Goal: Entertainment & Leisure: Consume media (video, audio)

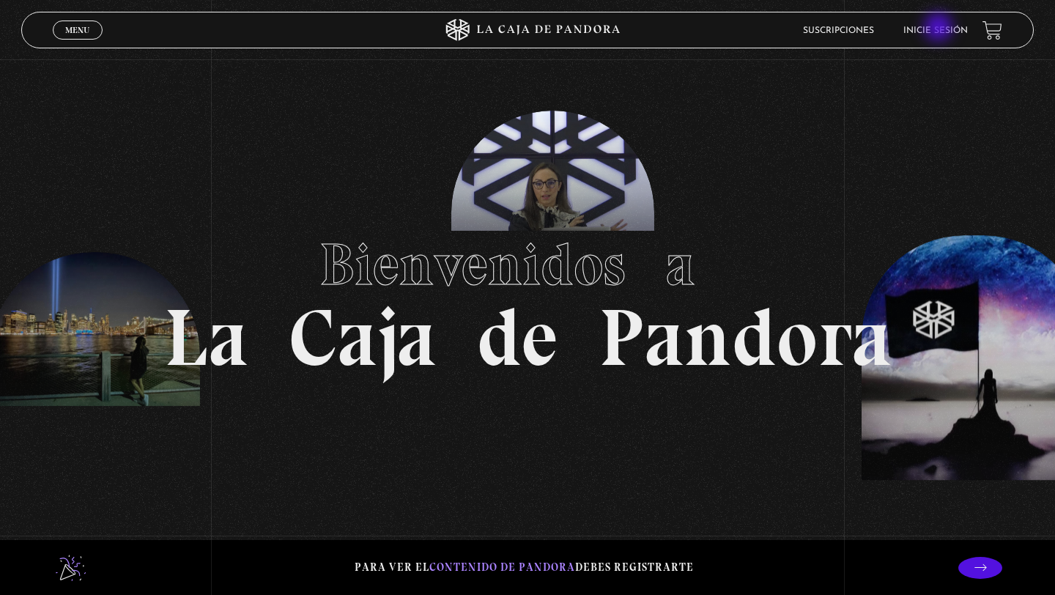
click at [940, 29] on link "Inicie sesión" at bounding box center [935, 30] width 64 height 9
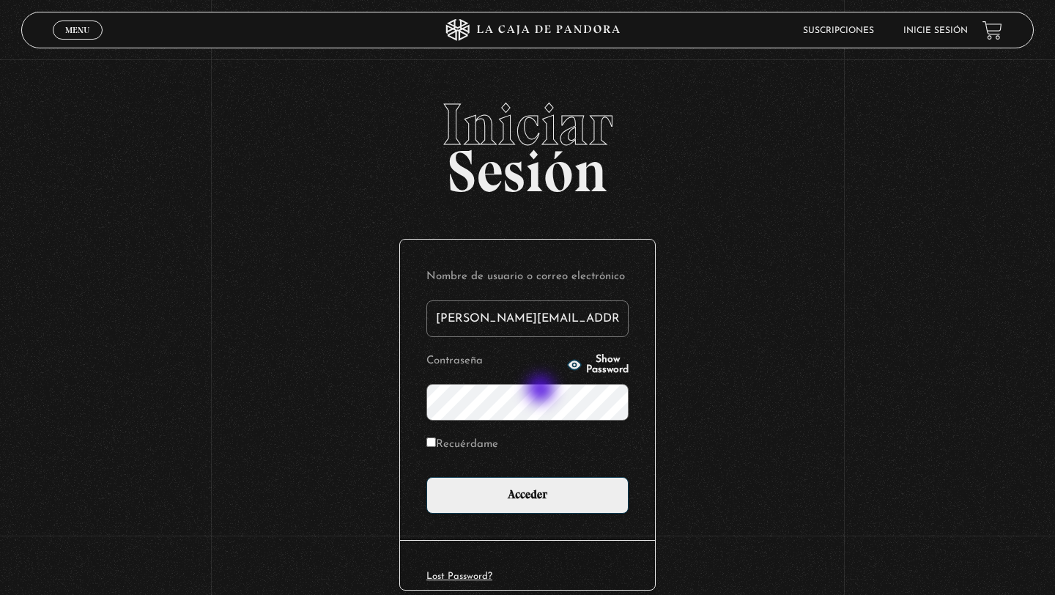
type input "hilla.cd22@gmail.com"
click at [426, 477] on input "Acceder" at bounding box center [527, 495] width 202 height 37
click at [554, 516] on div "Nombre de usuario o correo electrónico hilla.cd22@gmail.com Contraseña Show Pas…" at bounding box center [527, 390] width 255 height 300
click at [432, 445] on input "Recuérdame" at bounding box center [431, 442] width 10 height 10
checkbox input "true"
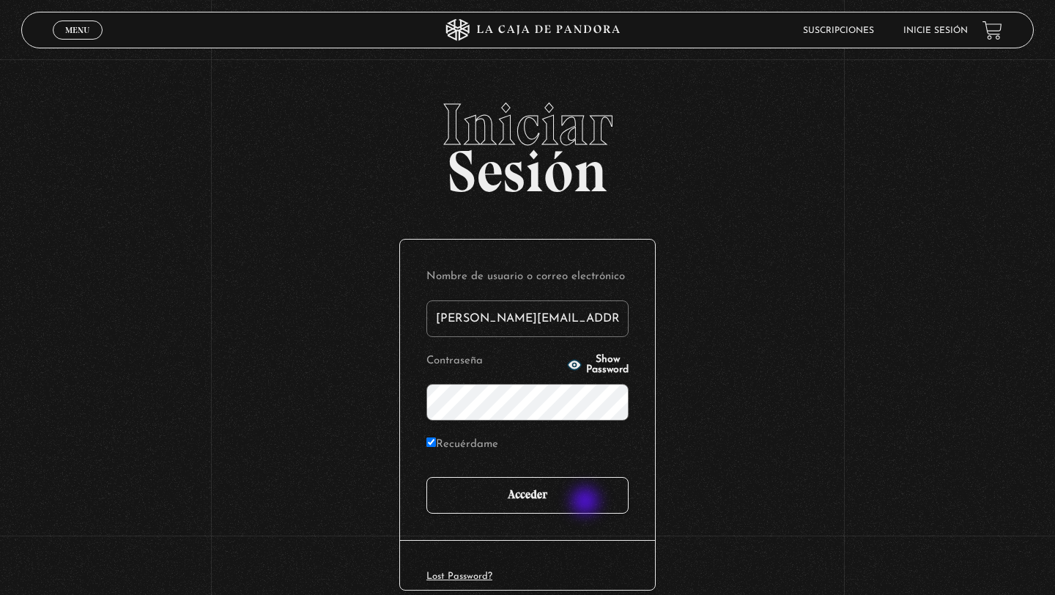
click at [573, 502] on input "Acceder" at bounding box center [527, 495] width 202 height 37
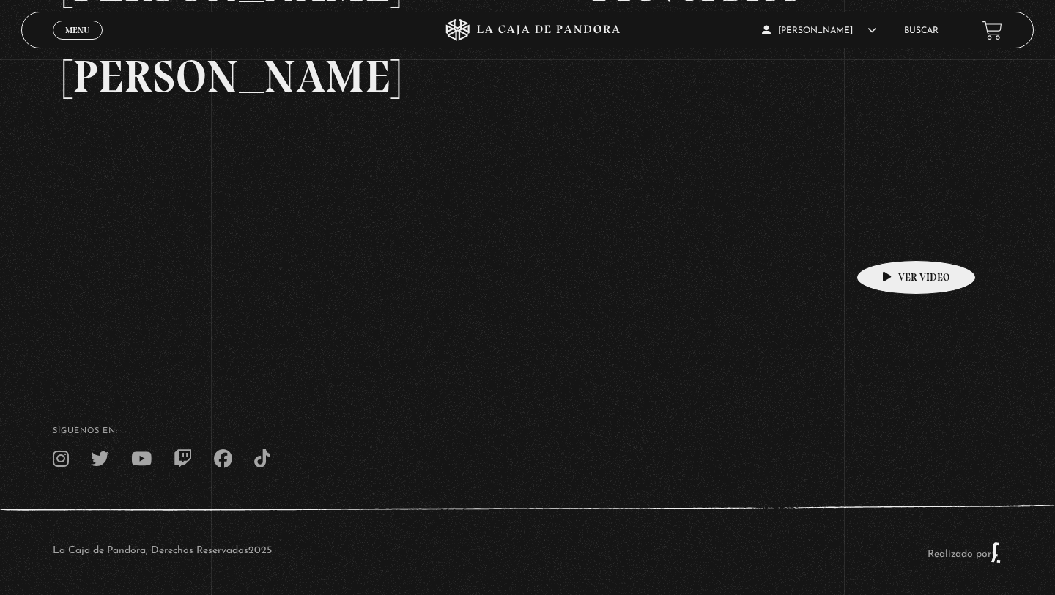
scroll to position [345, 0]
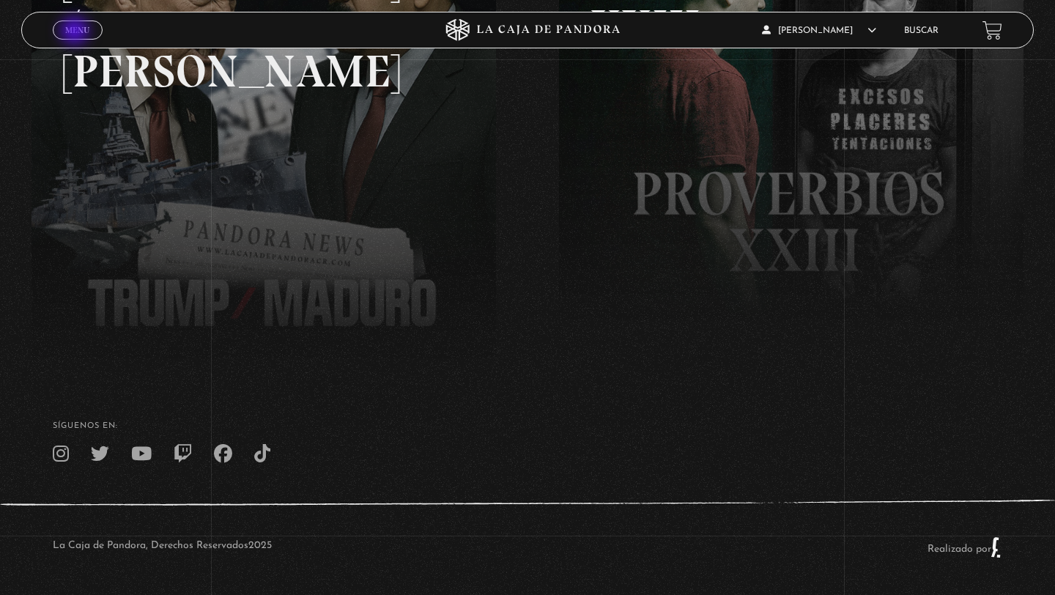
click at [78, 34] on span "Menu" at bounding box center [77, 30] width 24 height 9
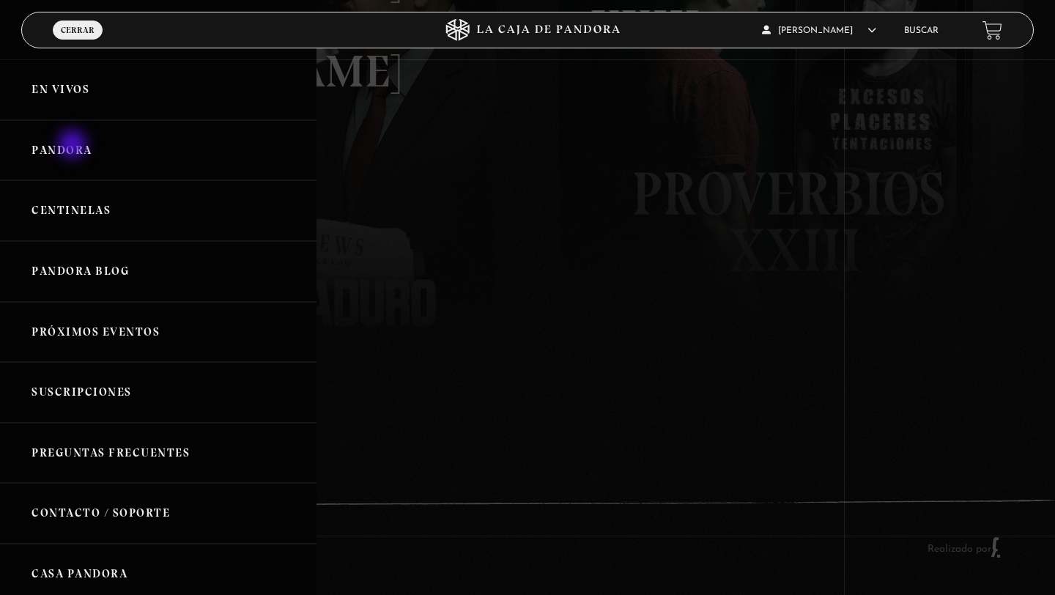
click at [74, 146] on link "Pandora" at bounding box center [158, 150] width 316 height 61
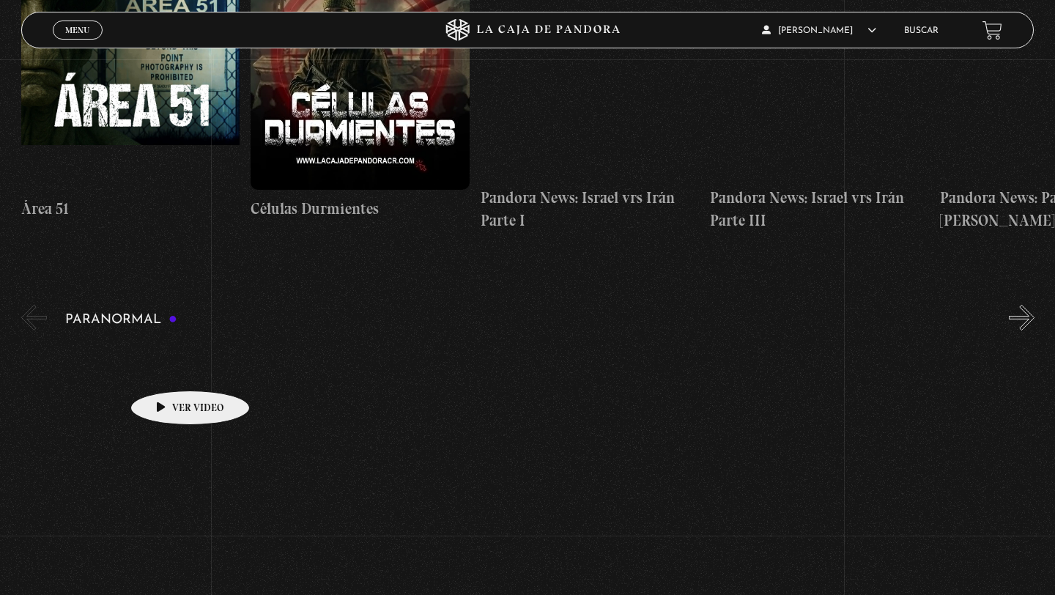
scroll to position [457, 0]
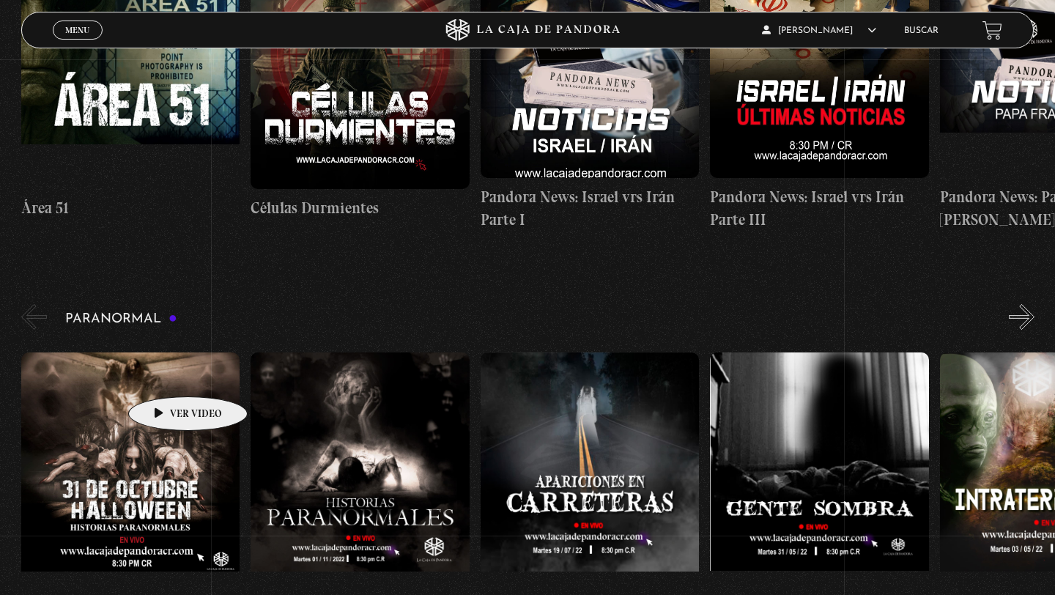
click at [162, 377] on figure at bounding box center [130, 484] width 219 height 264
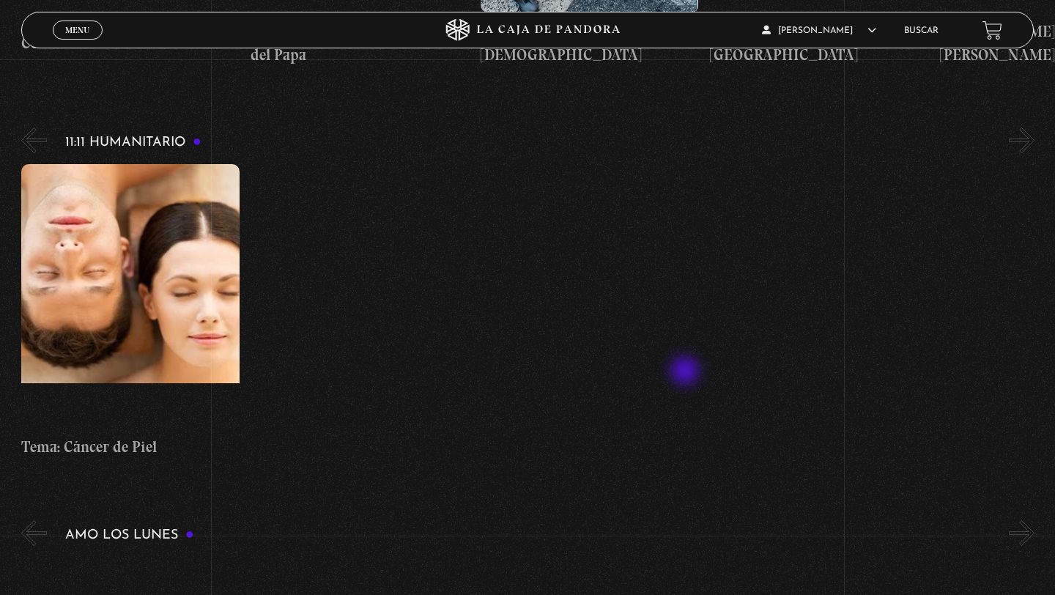
scroll to position [5065, 0]
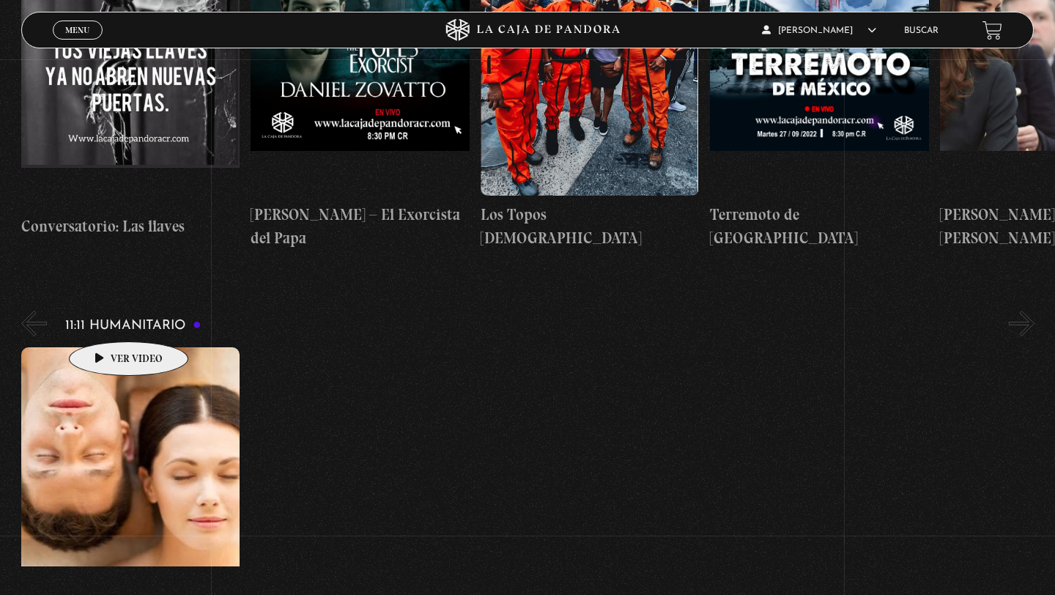
click at [105, 347] on figure at bounding box center [130, 479] width 219 height 264
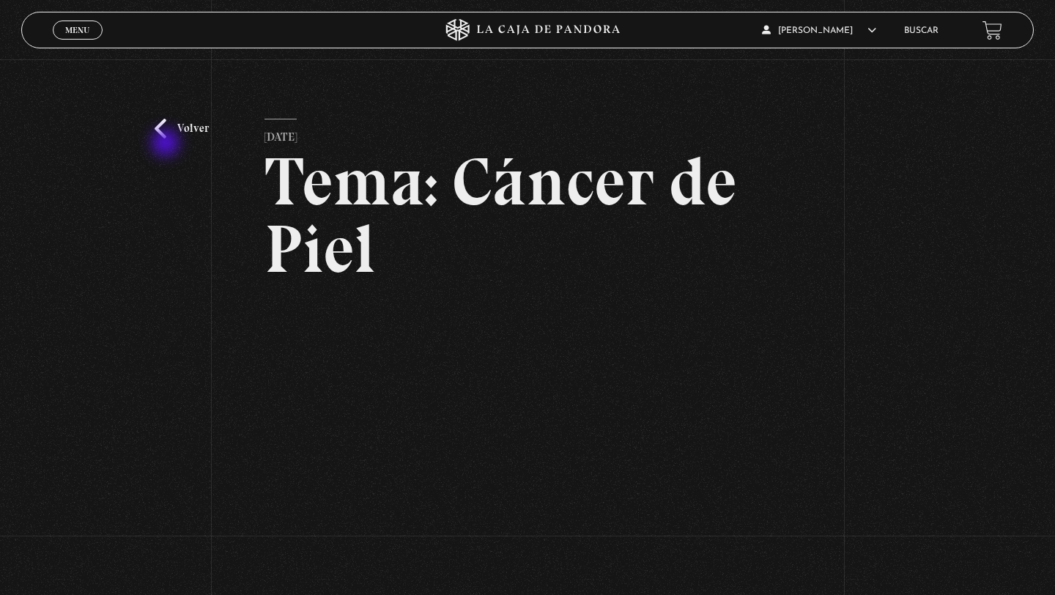
click at [168, 141] on div "Volver [DATE] Tema: [MEDICAL_DATA][PERSON_NAME] WhatsApp Twitter Messenger Email" at bounding box center [527, 363] width 1055 height 609
click at [163, 127] on link "Volver" at bounding box center [182, 129] width 54 height 20
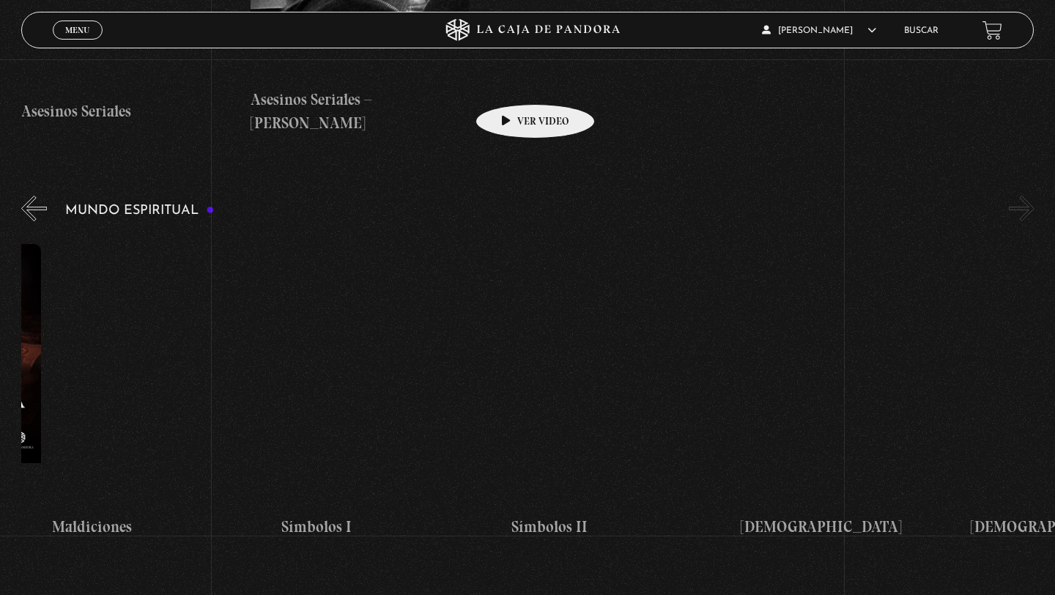
scroll to position [0, 3560]
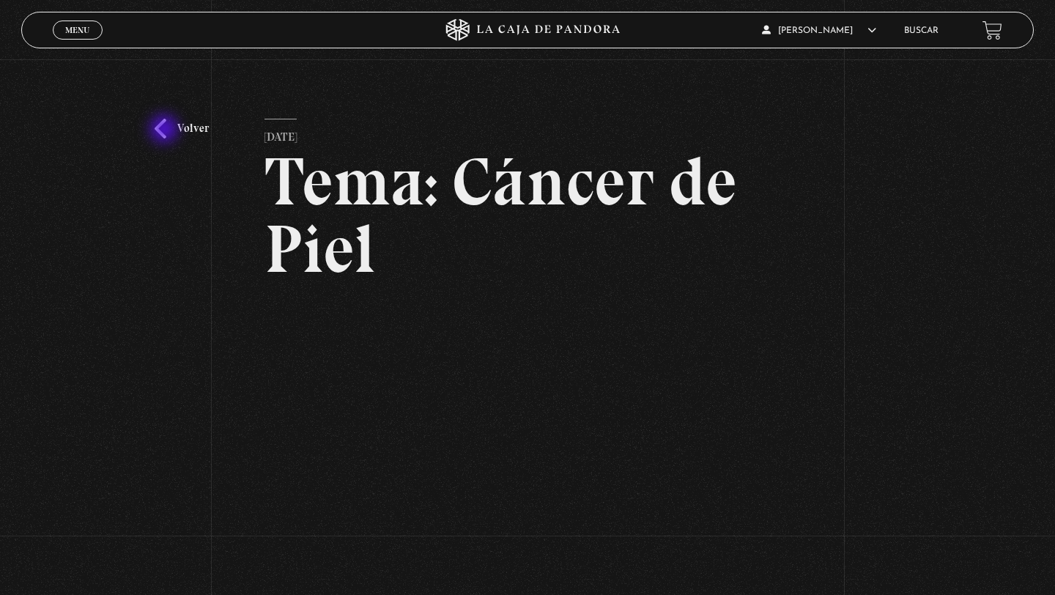
click at [166, 130] on link "Volver" at bounding box center [182, 129] width 54 height 20
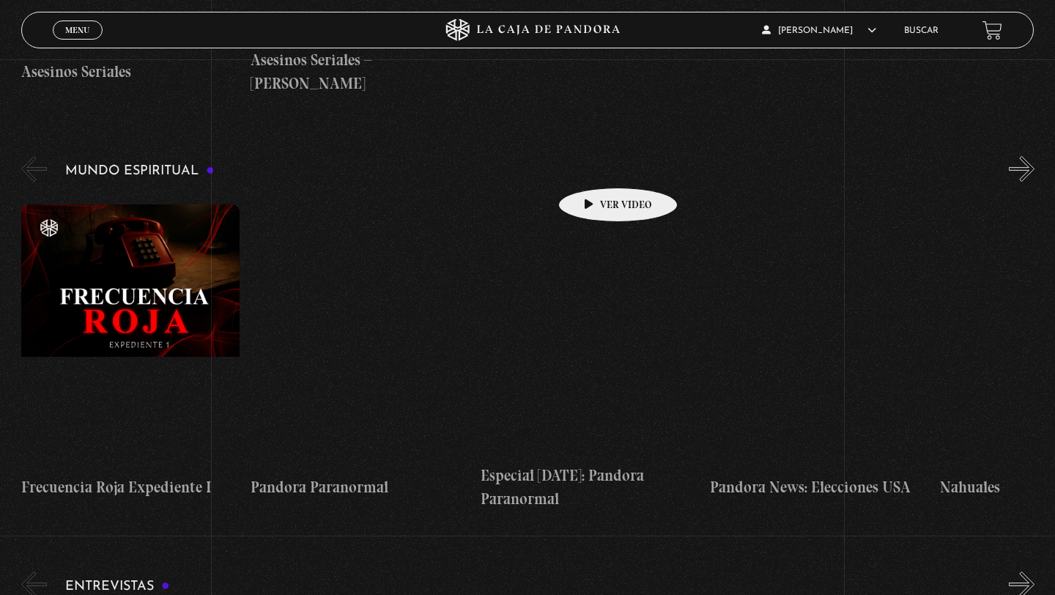
scroll to position [4231, 0]
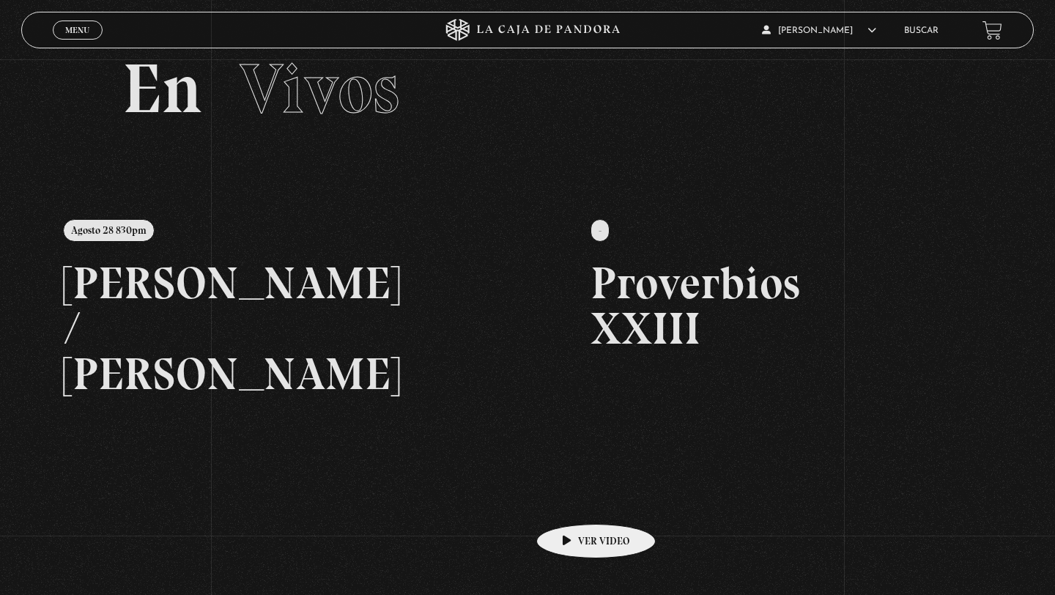
scroll to position [345, 0]
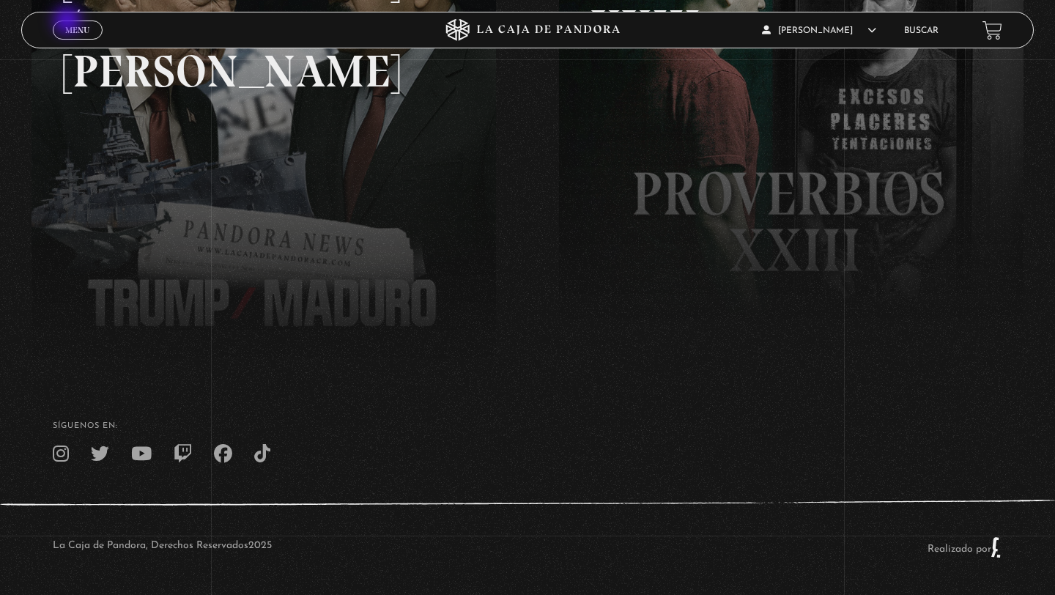
click at [69, 22] on link "Menu Cerrar" at bounding box center [78, 30] width 50 height 19
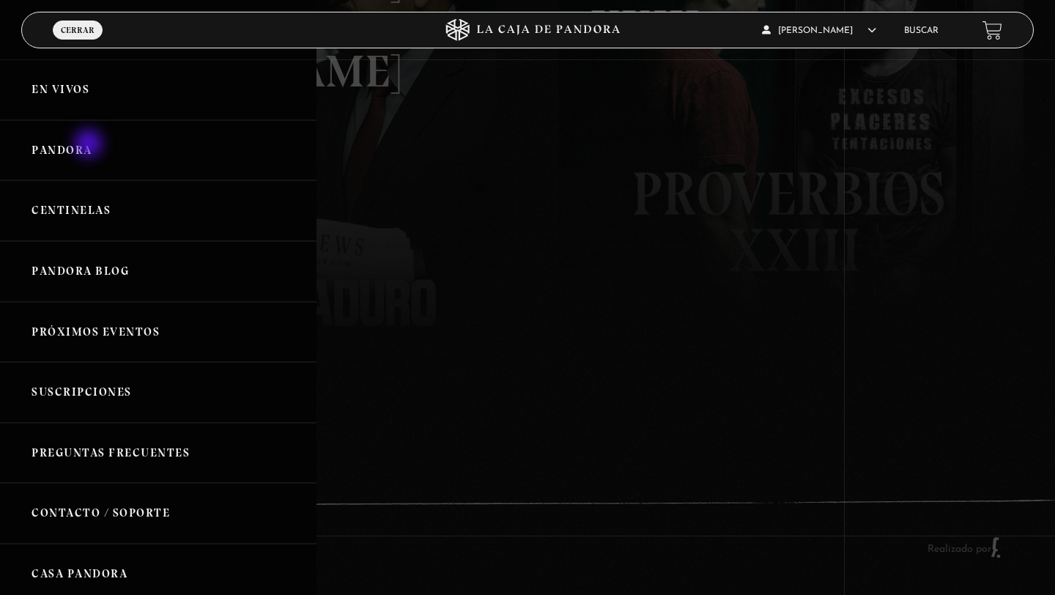
click at [67, 144] on link "Pandora" at bounding box center [158, 150] width 316 height 61
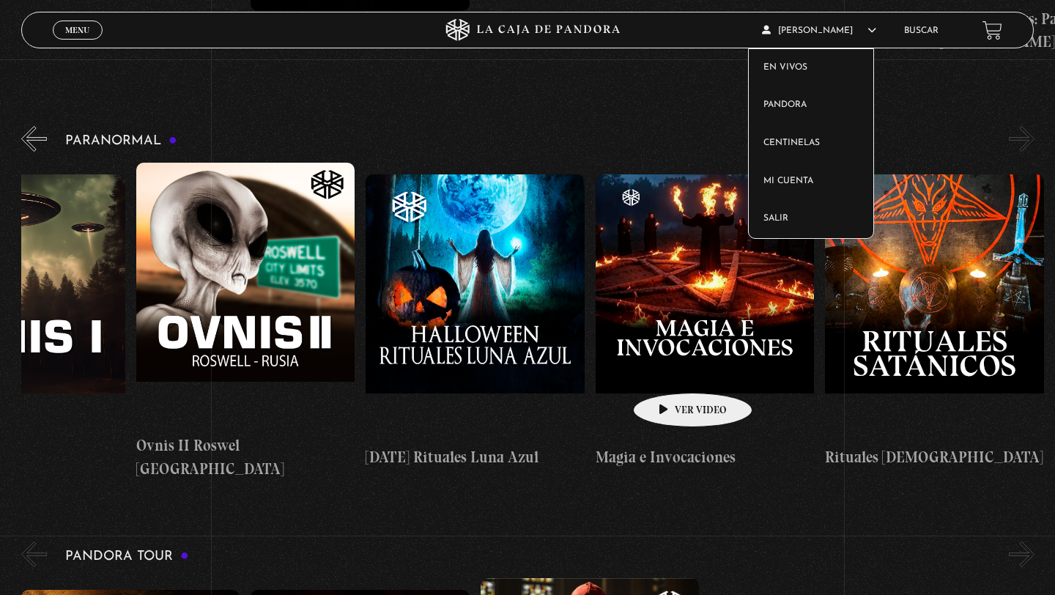
scroll to position [350, 0]
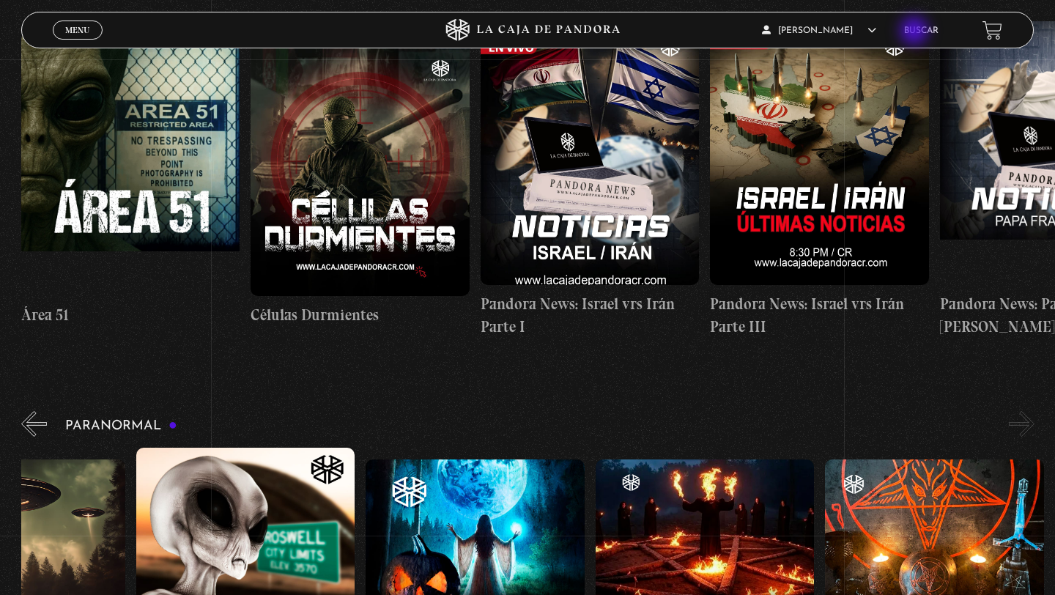
click at [916, 32] on link "Buscar" at bounding box center [921, 30] width 34 height 9
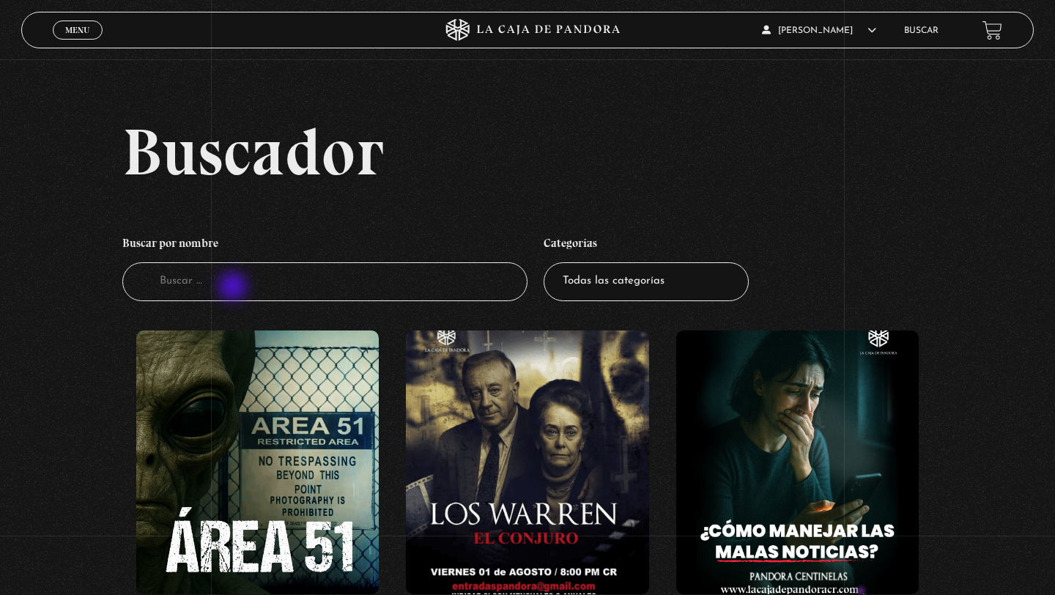
click at [234, 288] on input "Buscador" at bounding box center [324, 281] width 405 height 39
type input "tarot en chat GPT"
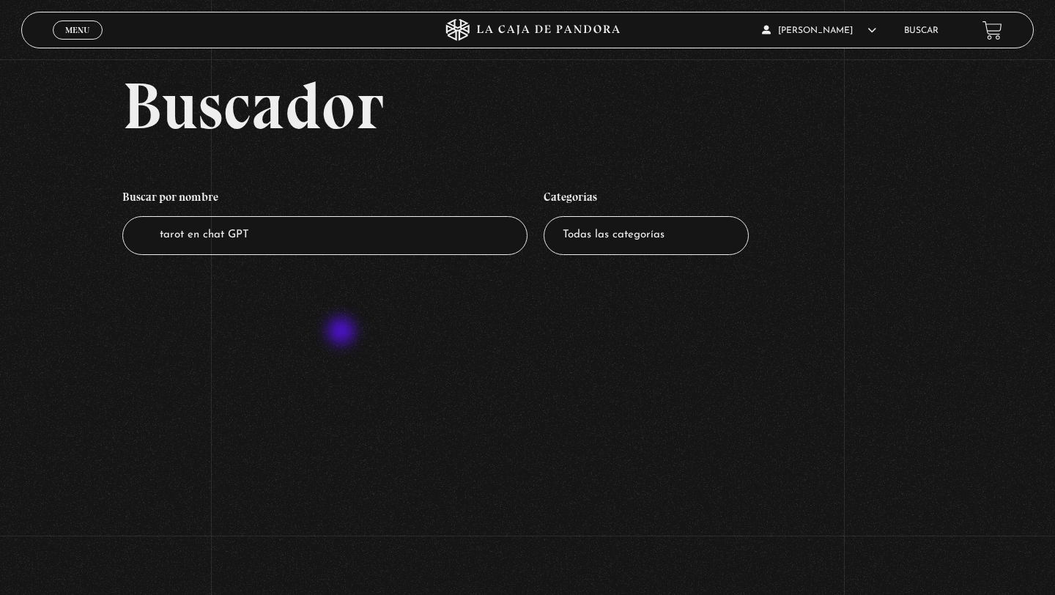
scroll to position [40, 0]
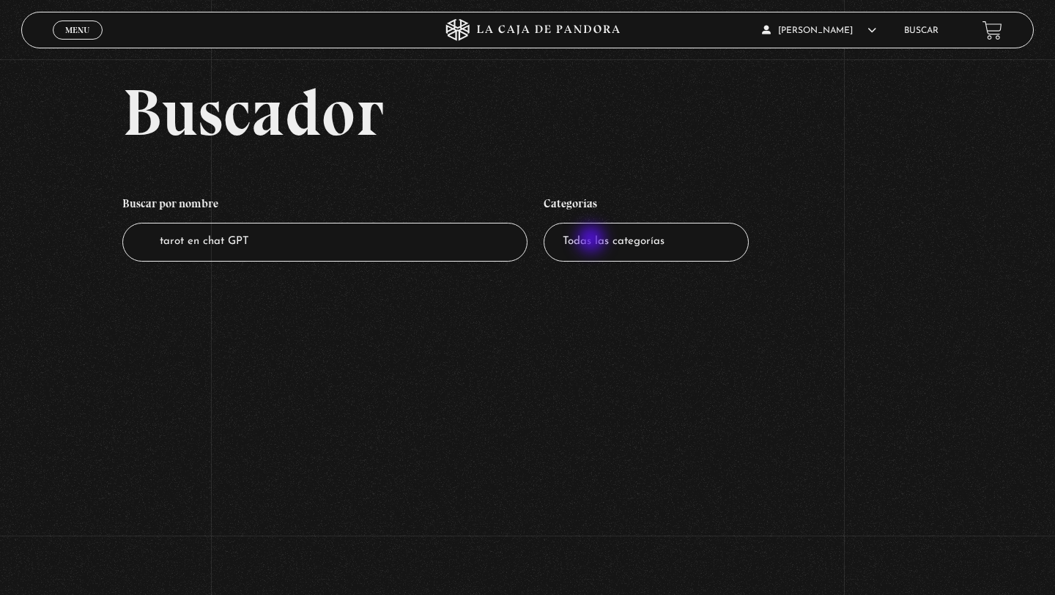
click at [593, 240] on select "Todas las categorías 11:11 Humanitario (1) Amo los Lunes (2) Análisis de series…" at bounding box center [646, 242] width 205 height 39
click at [67, 40] on div "Menu Cerrar" at bounding box center [211, 29] width 316 height 35
click at [70, 33] on span "Menu" at bounding box center [77, 30] width 24 height 9
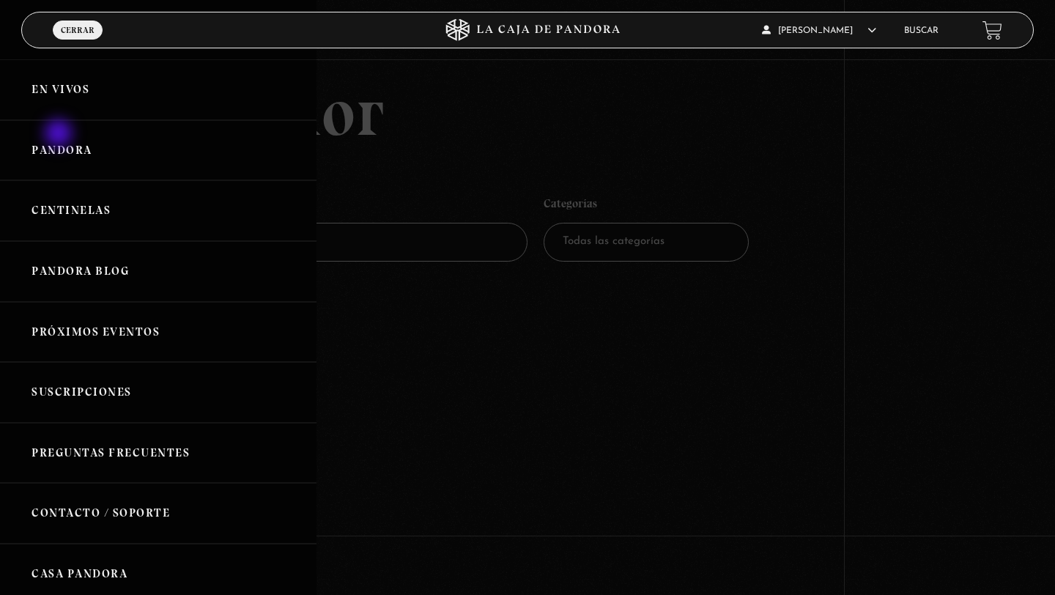
click at [56, 145] on link "Pandora" at bounding box center [158, 150] width 316 height 61
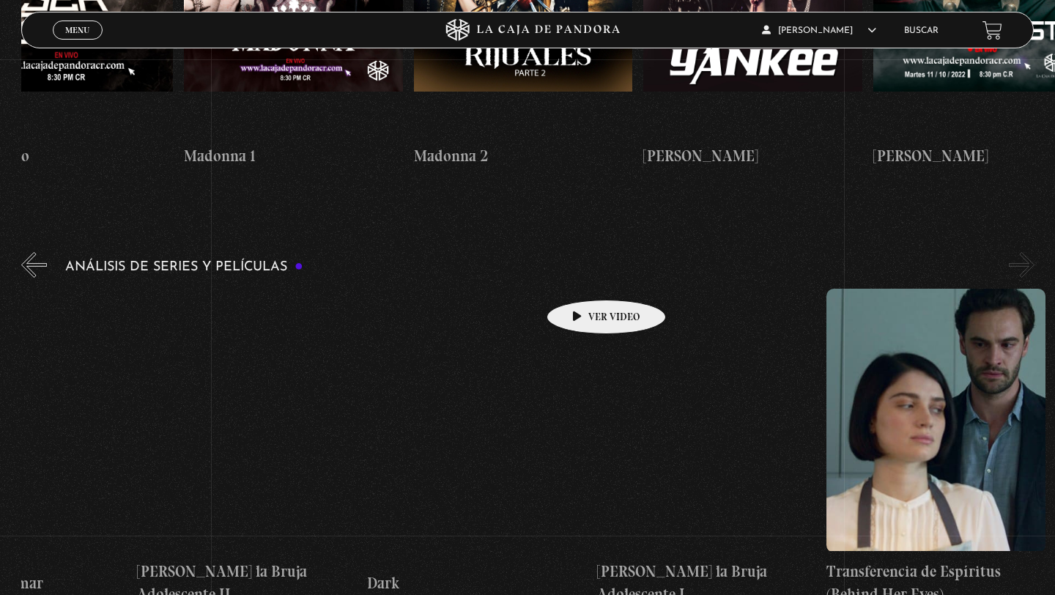
scroll to position [0, 4211]
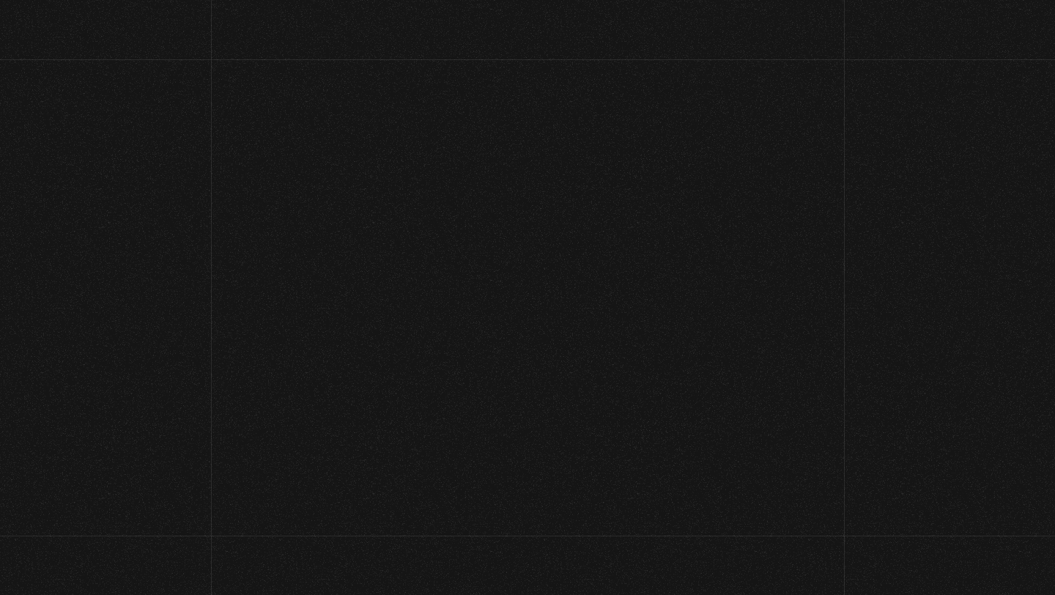
scroll to position [40, 0]
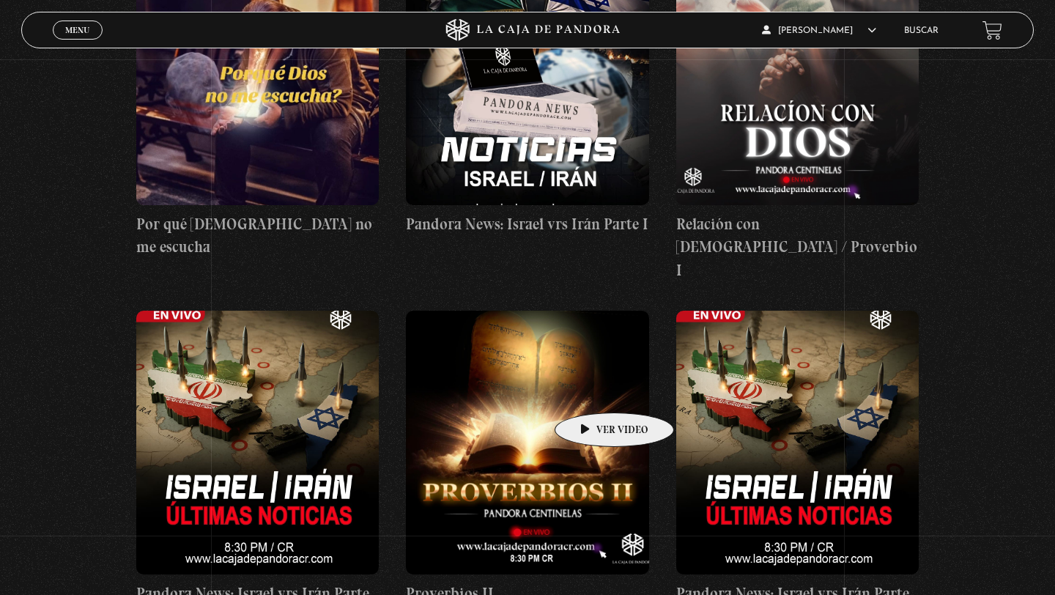
scroll to position [1039, 0]
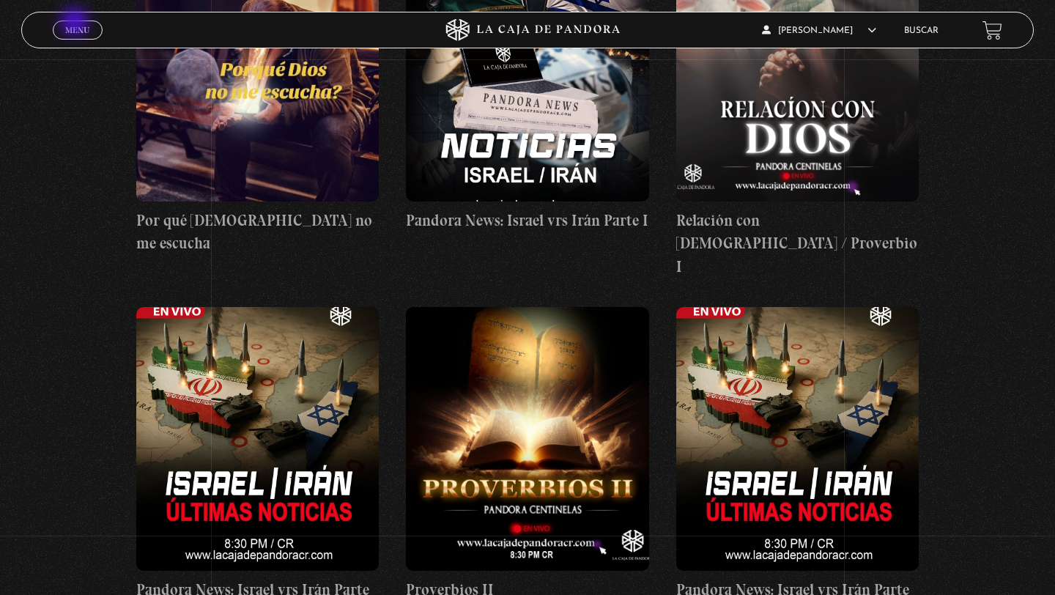
click at [76, 27] on span "Menu" at bounding box center [77, 30] width 24 height 9
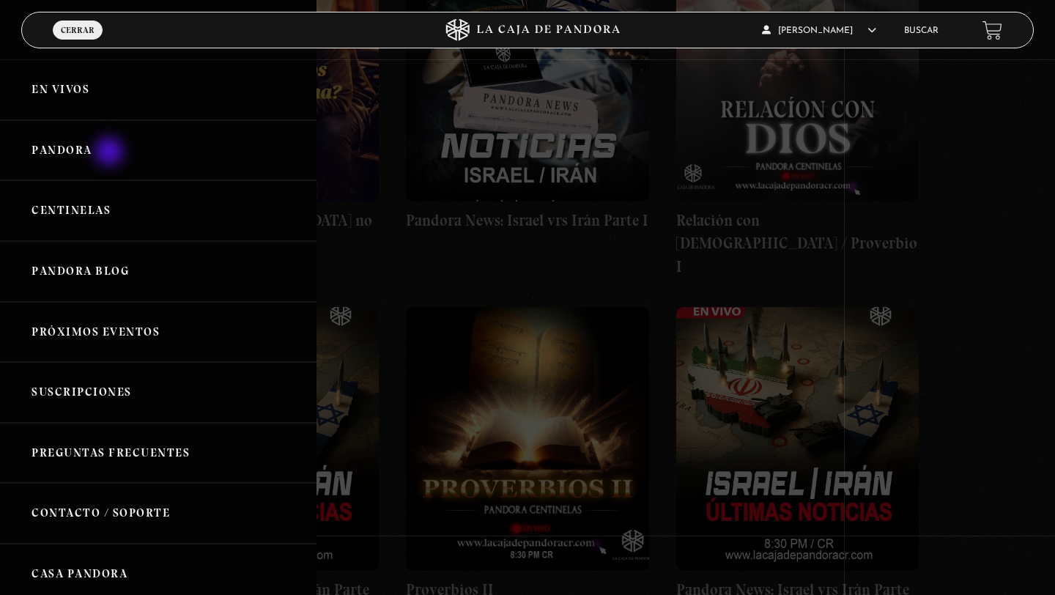
click at [111, 154] on link "Pandora" at bounding box center [158, 150] width 316 height 61
click at [73, 149] on link "Pandora" at bounding box center [158, 150] width 316 height 61
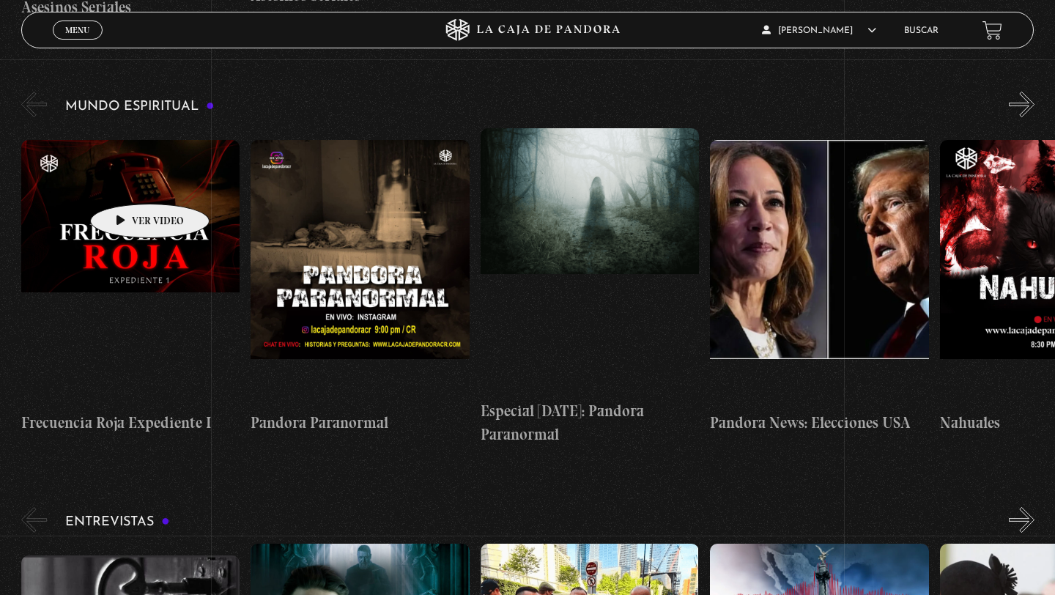
scroll to position [4340, 0]
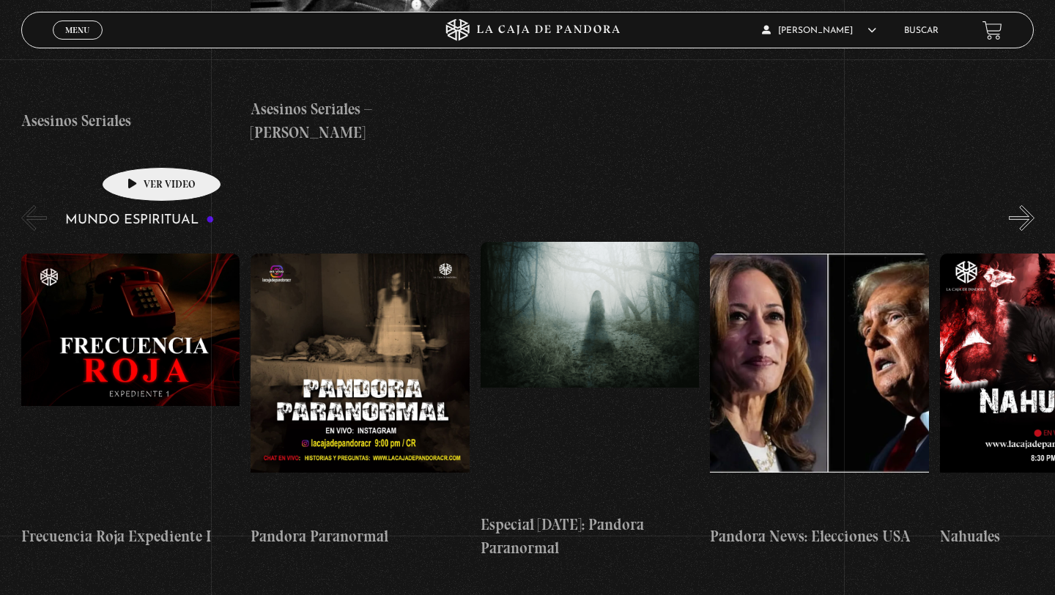
click at [139, 253] on figure at bounding box center [130, 385] width 219 height 264
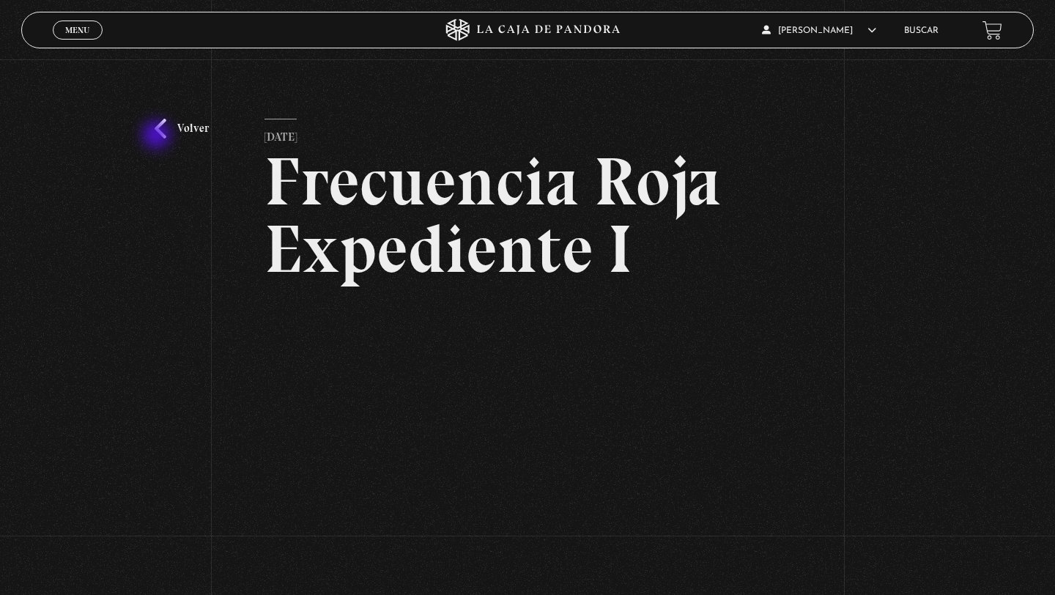
click at [158, 136] on link "Volver" at bounding box center [182, 129] width 54 height 20
click at [164, 129] on link "Volver" at bounding box center [182, 129] width 54 height 20
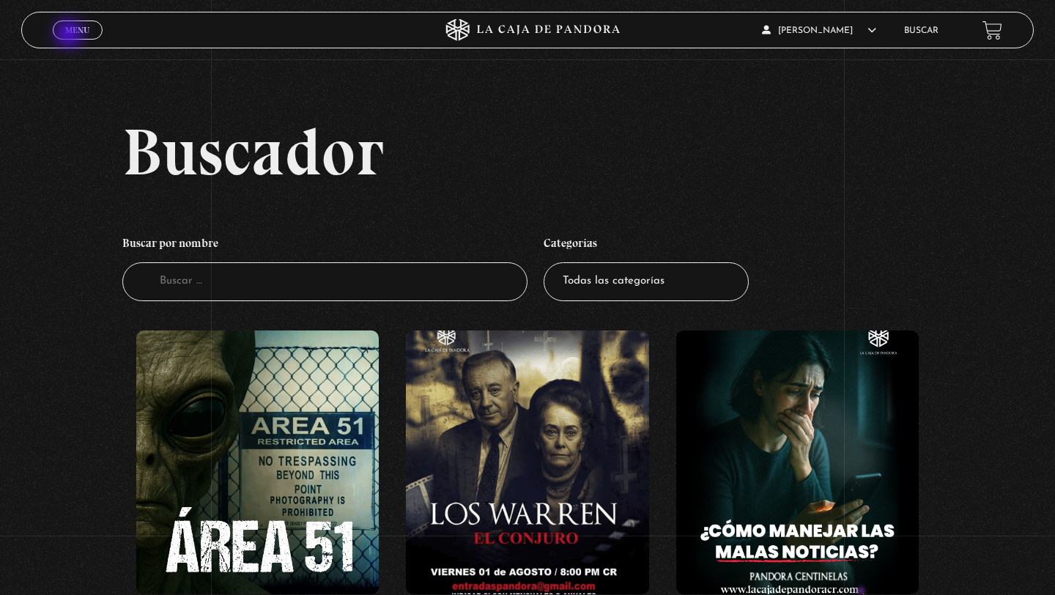
click at [70, 34] on span "Menu" at bounding box center [77, 30] width 24 height 9
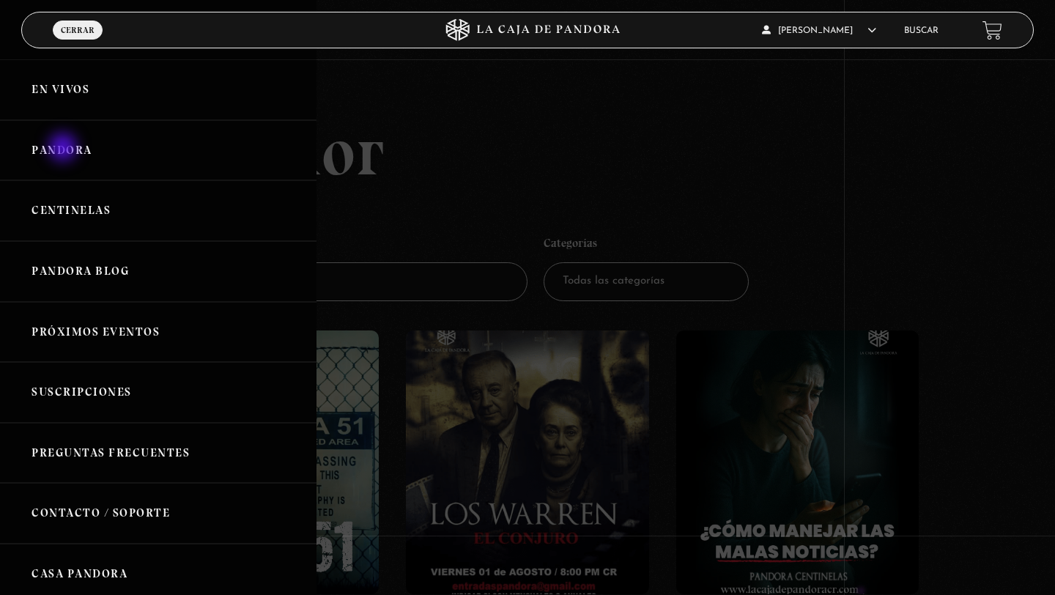
click at [64, 149] on link "Pandora" at bounding box center [158, 150] width 316 height 61
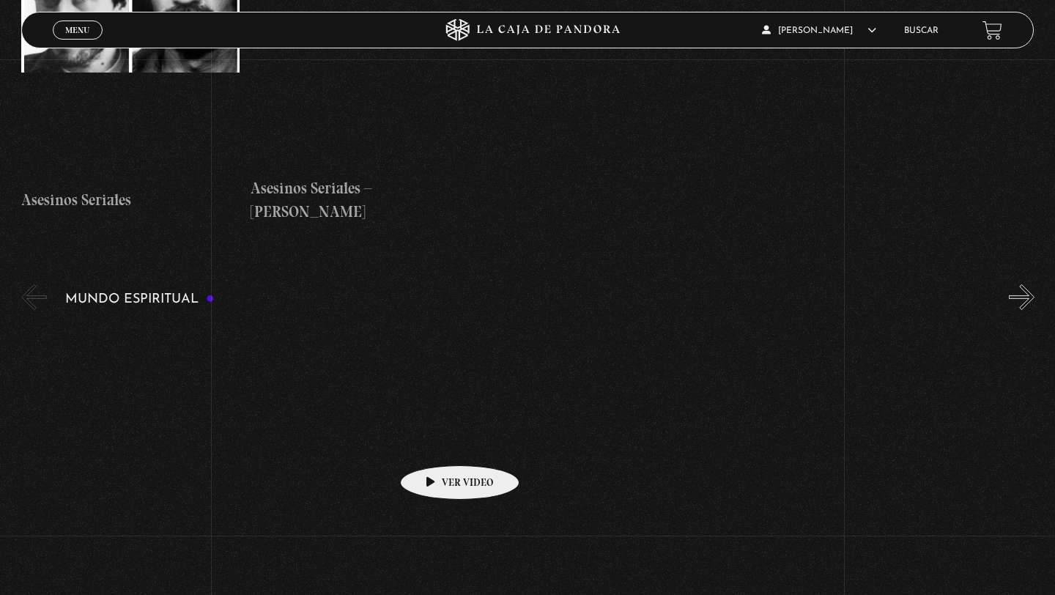
scroll to position [4211, 0]
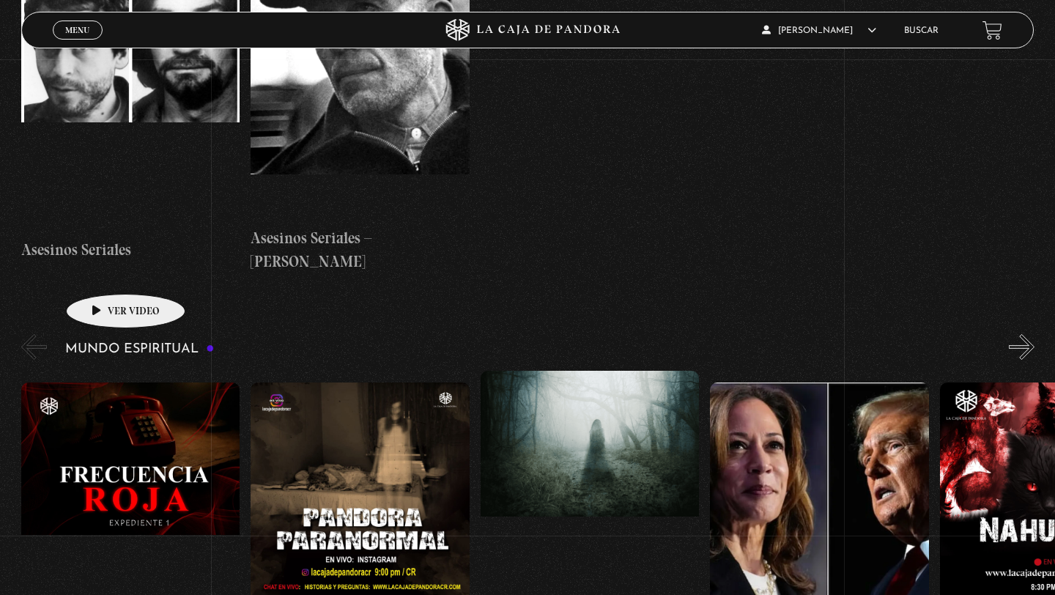
click at [103, 382] on figure at bounding box center [130, 514] width 219 height 264
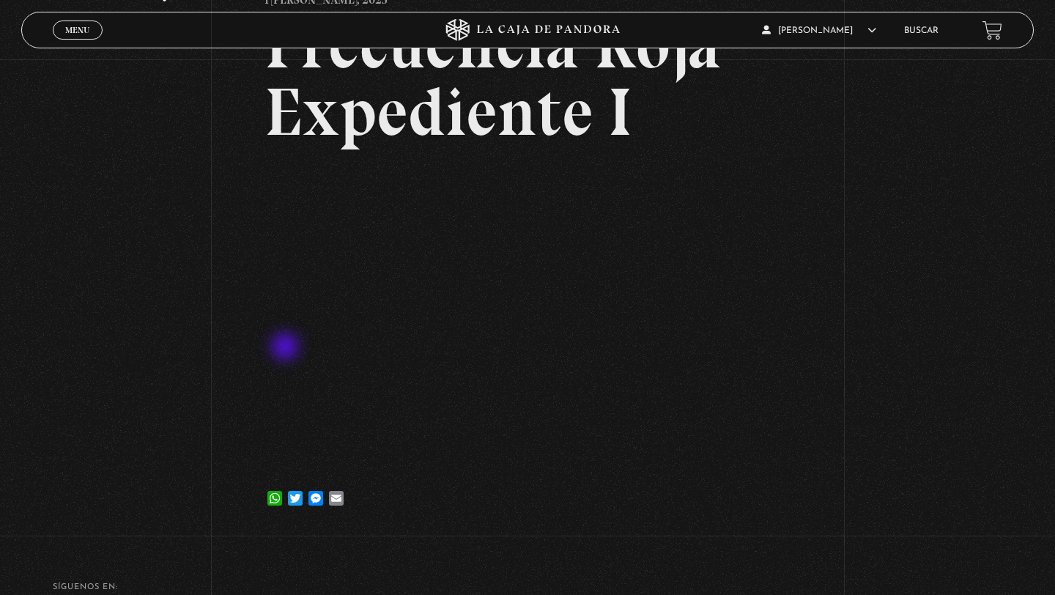
scroll to position [191, 0]
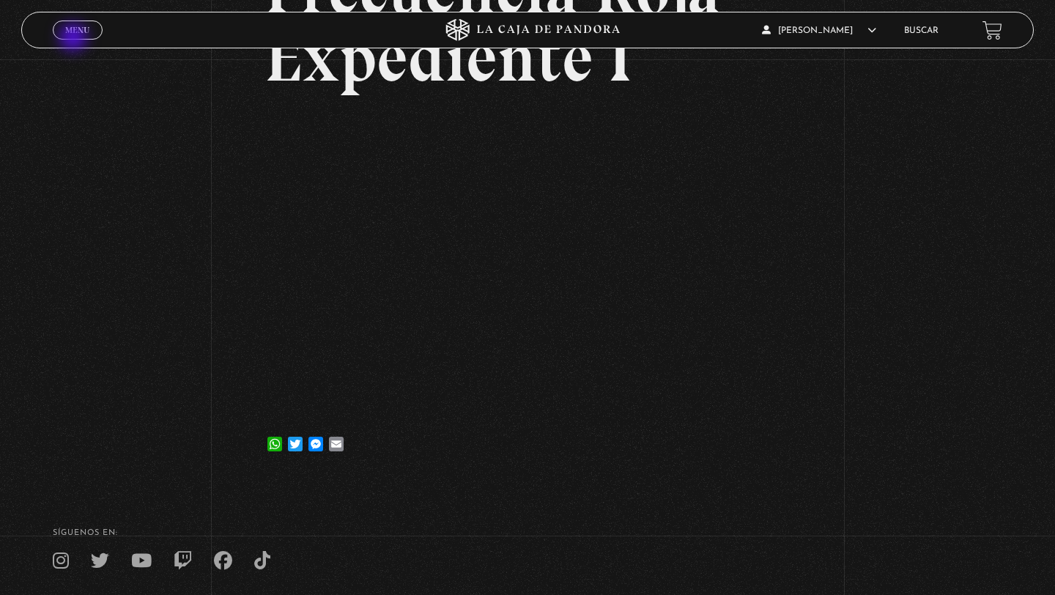
click at [75, 39] on link "Menu Cerrar" at bounding box center [78, 30] width 50 height 19
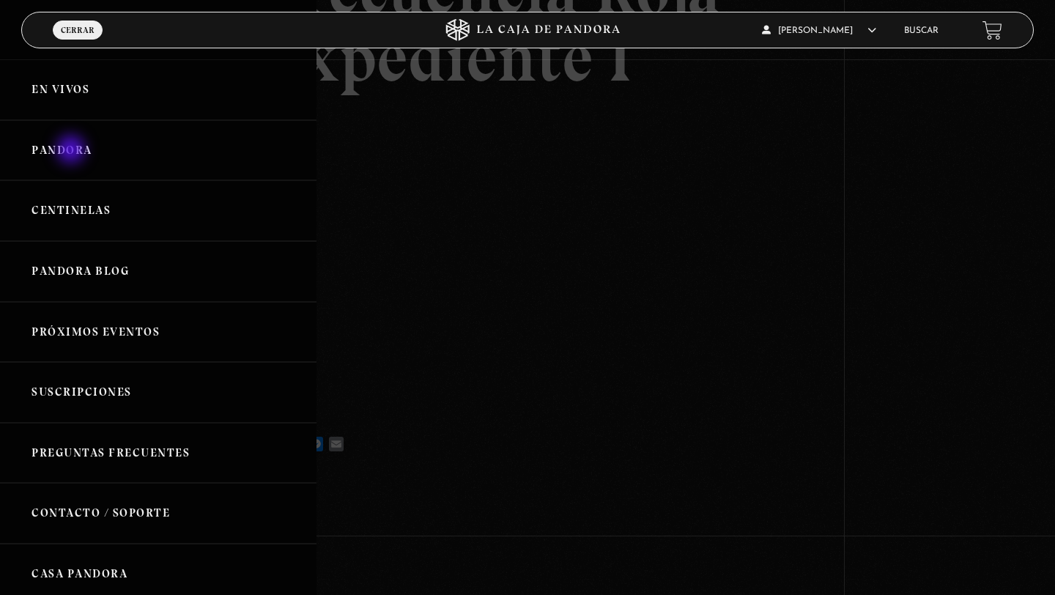
click at [73, 151] on link "Pandora" at bounding box center [158, 150] width 316 height 61
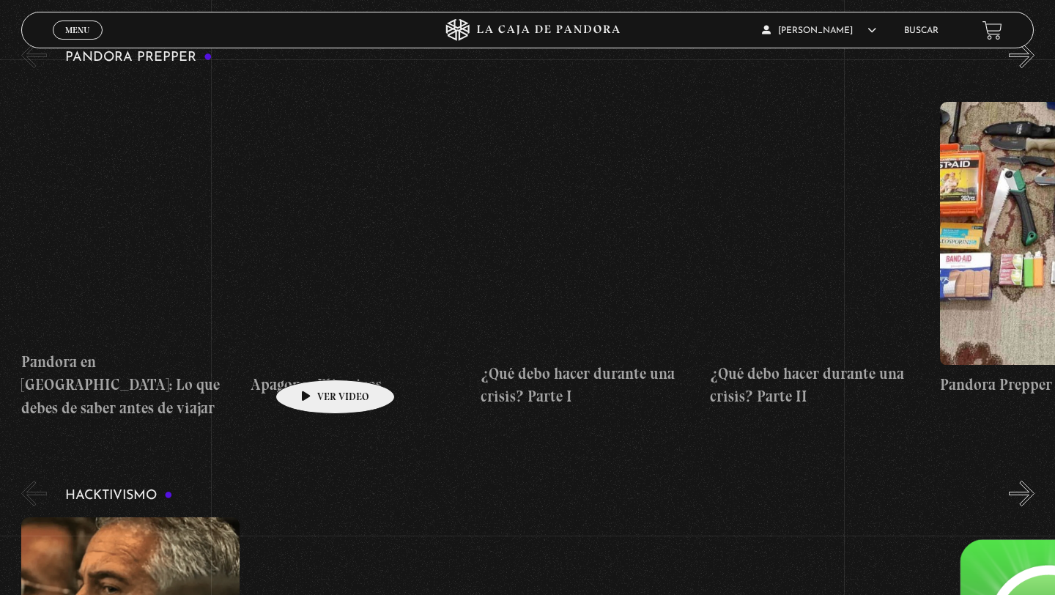
scroll to position [3150, 0]
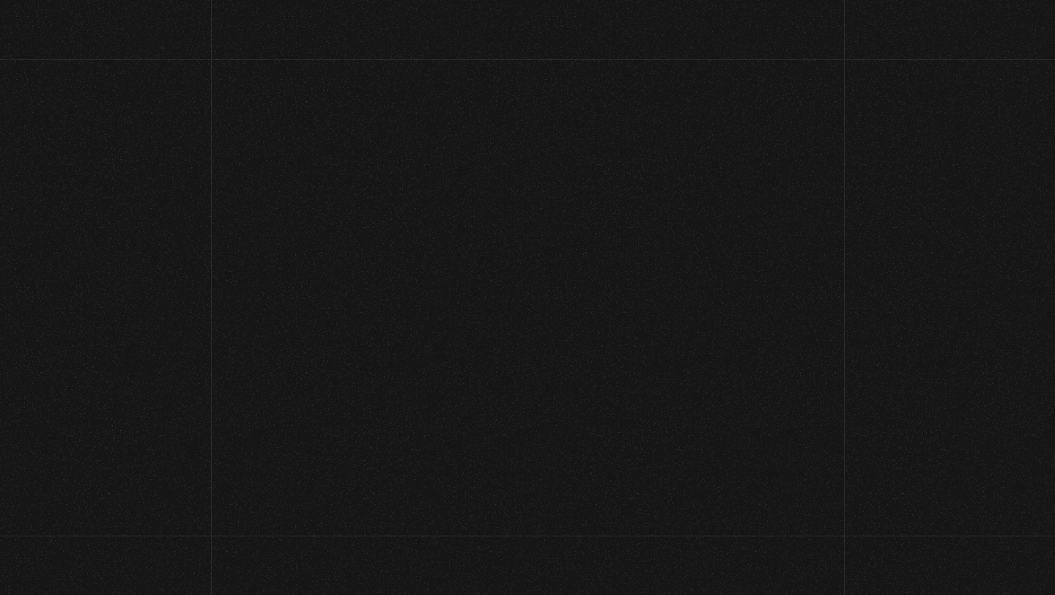
scroll to position [21, 0]
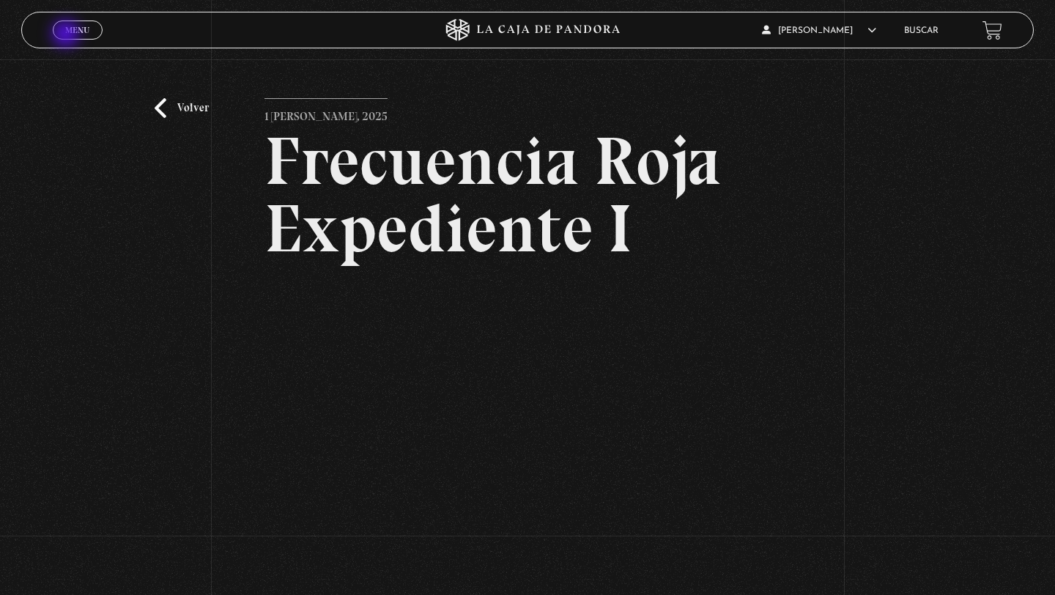
click at [67, 35] on link "Menu Cerrar" at bounding box center [78, 30] width 50 height 19
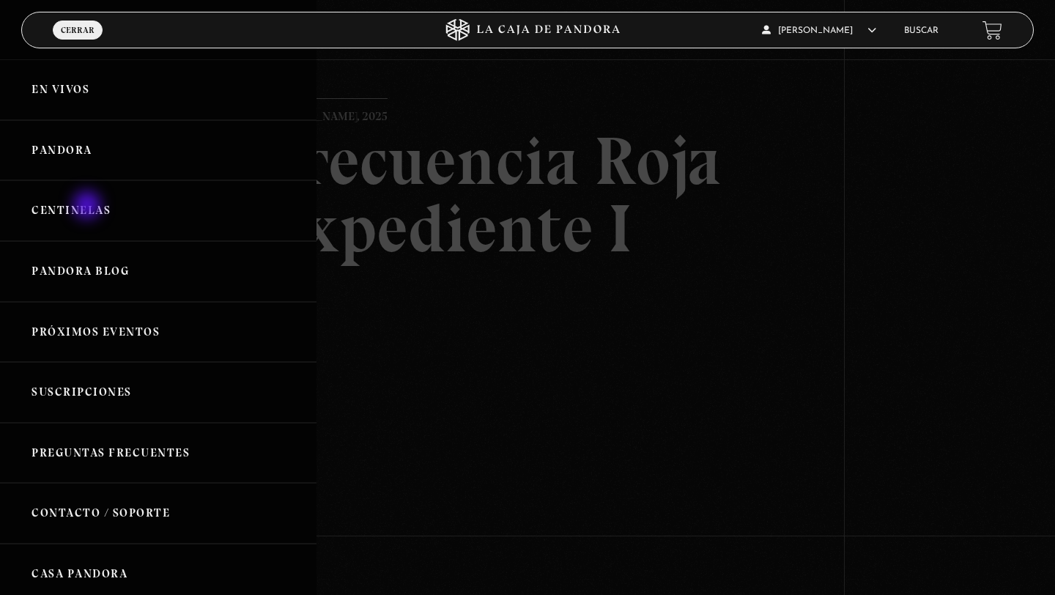
click at [89, 208] on link "Centinelas" at bounding box center [158, 210] width 316 height 61
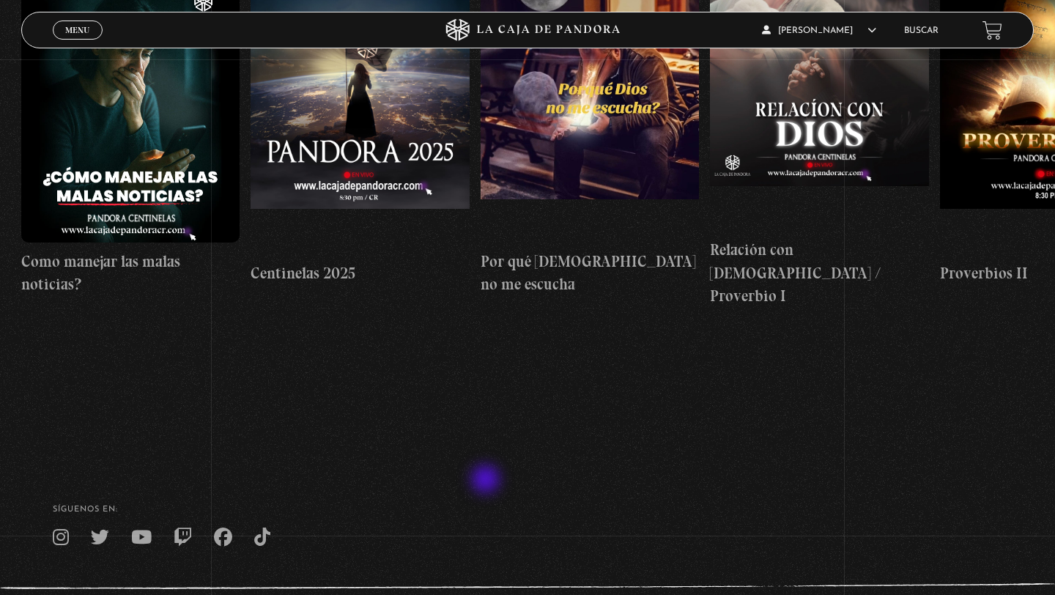
scroll to position [224, 0]
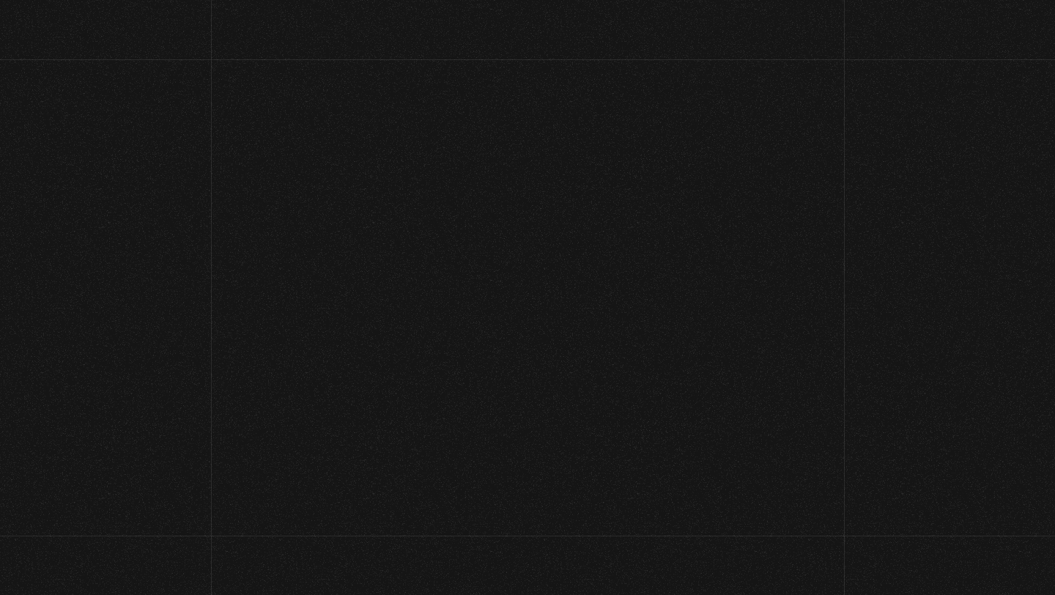
scroll to position [21, 0]
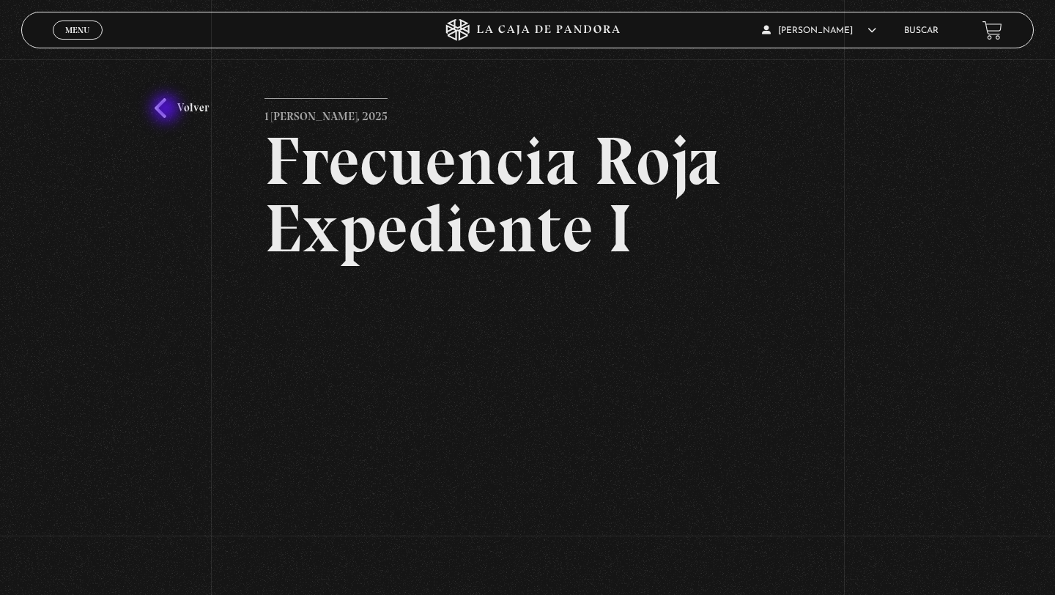
click at [167, 111] on link "Volver" at bounding box center [182, 108] width 54 height 20
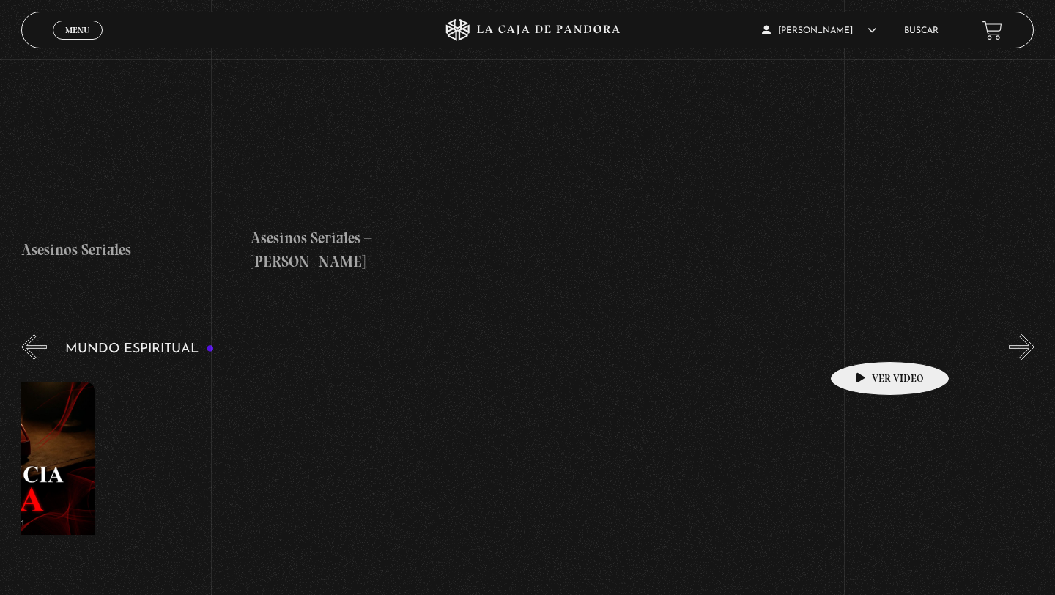
scroll to position [0, 146]
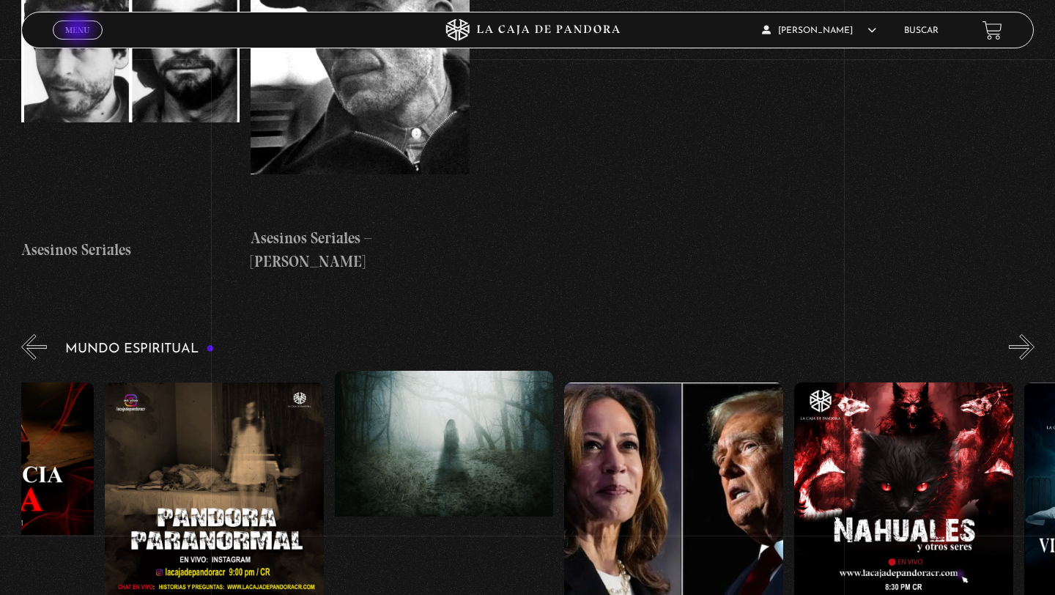
click at [78, 29] on span "Menu" at bounding box center [77, 30] width 24 height 9
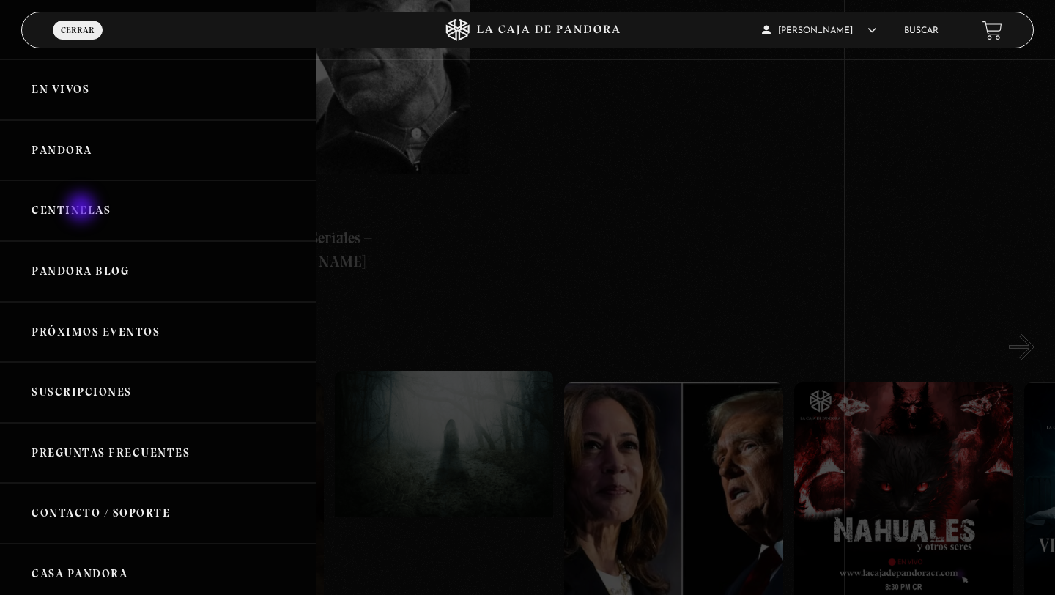
click at [83, 209] on link "Centinelas" at bounding box center [158, 210] width 316 height 61
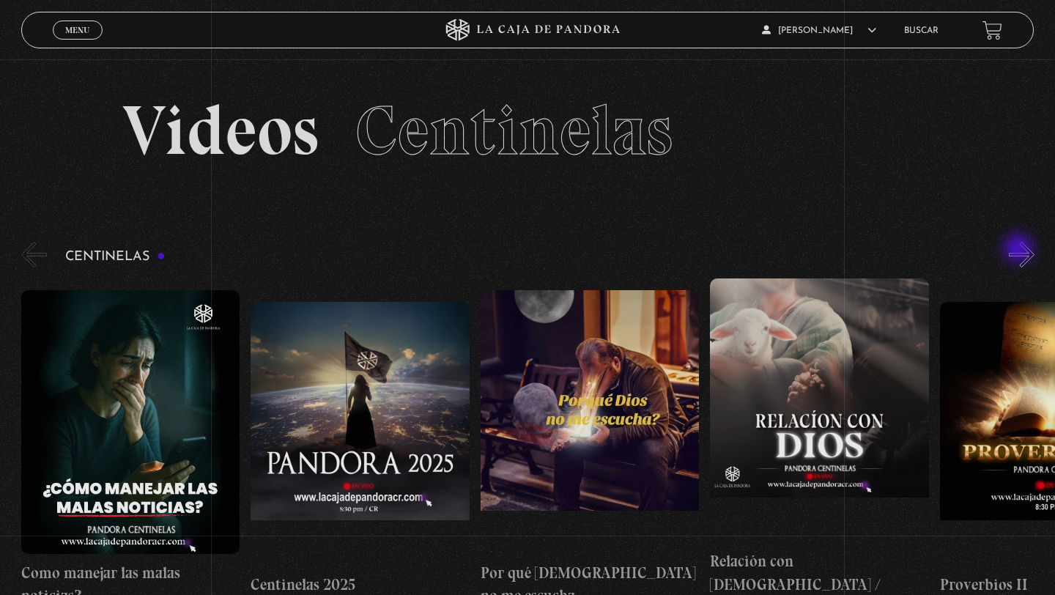
click at [1020, 250] on button "»" at bounding box center [1022, 255] width 26 height 26
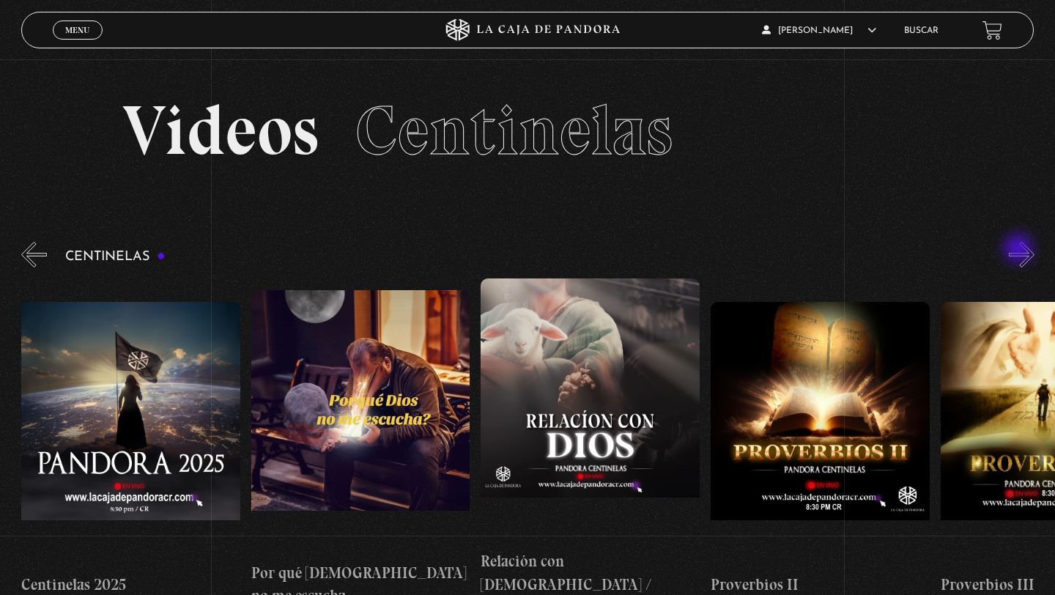
click at [1020, 251] on button "»" at bounding box center [1022, 255] width 26 height 26
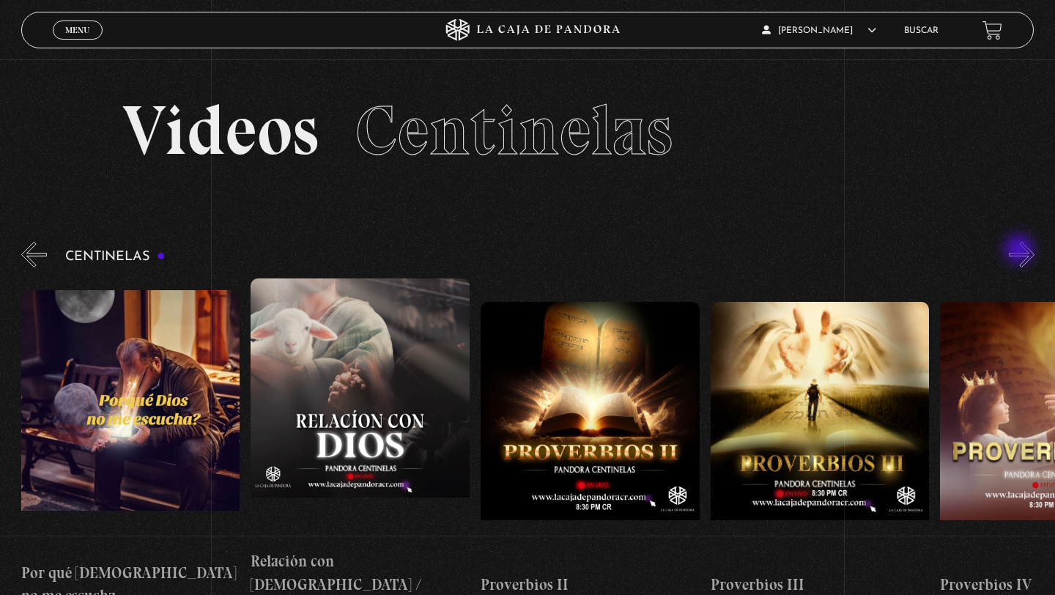
click at [1020, 251] on button "»" at bounding box center [1022, 255] width 26 height 26
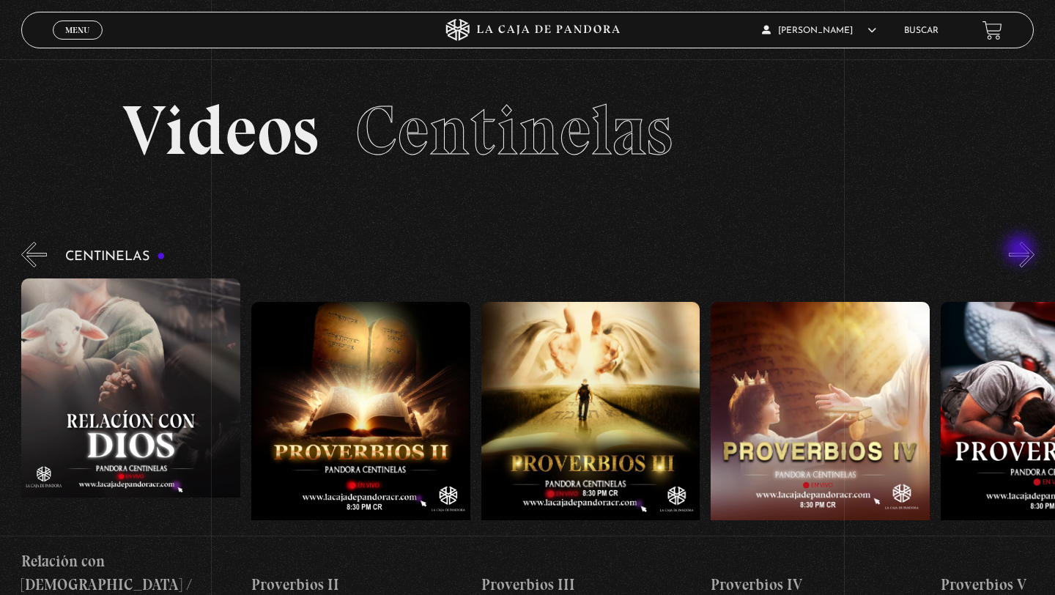
click at [1021, 251] on button "»" at bounding box center [1022, 255] width 26 height 26
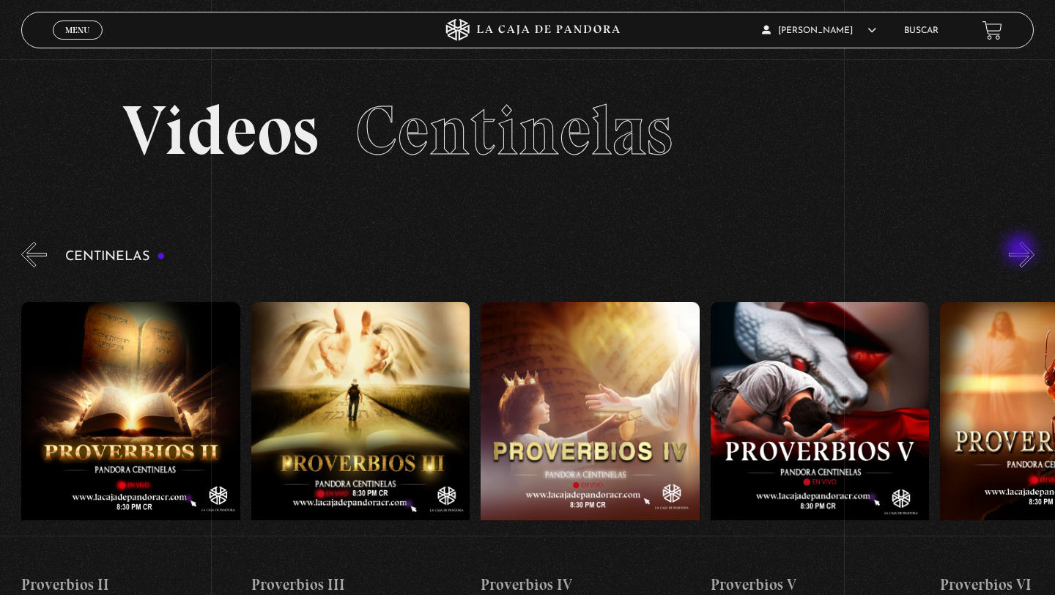
click at [1021, 251] on button "»" at bounding box center [1022, 255] width 26 height 26
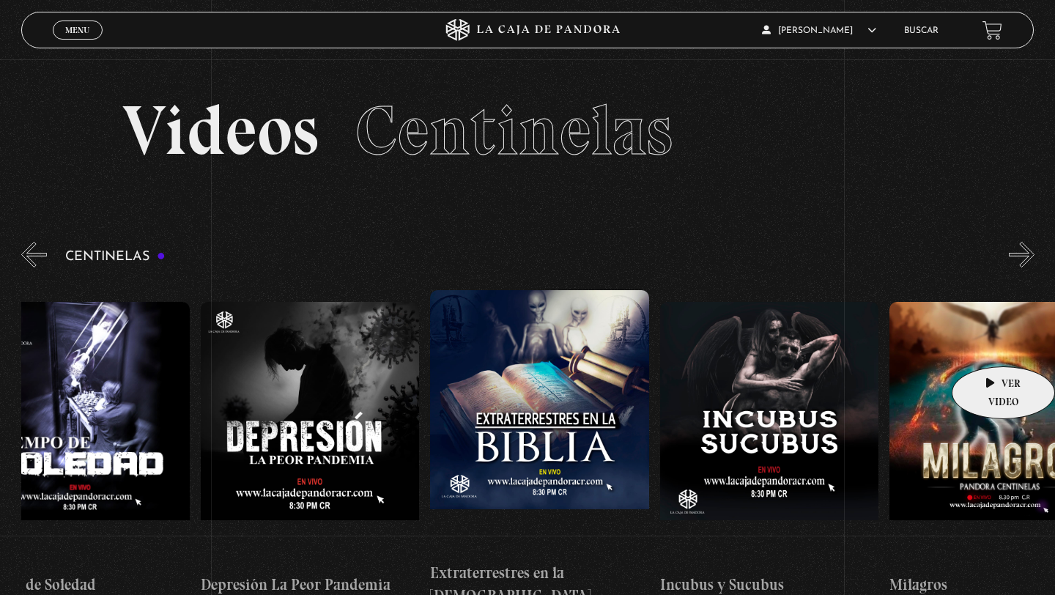
scroll to position [0, 6714]
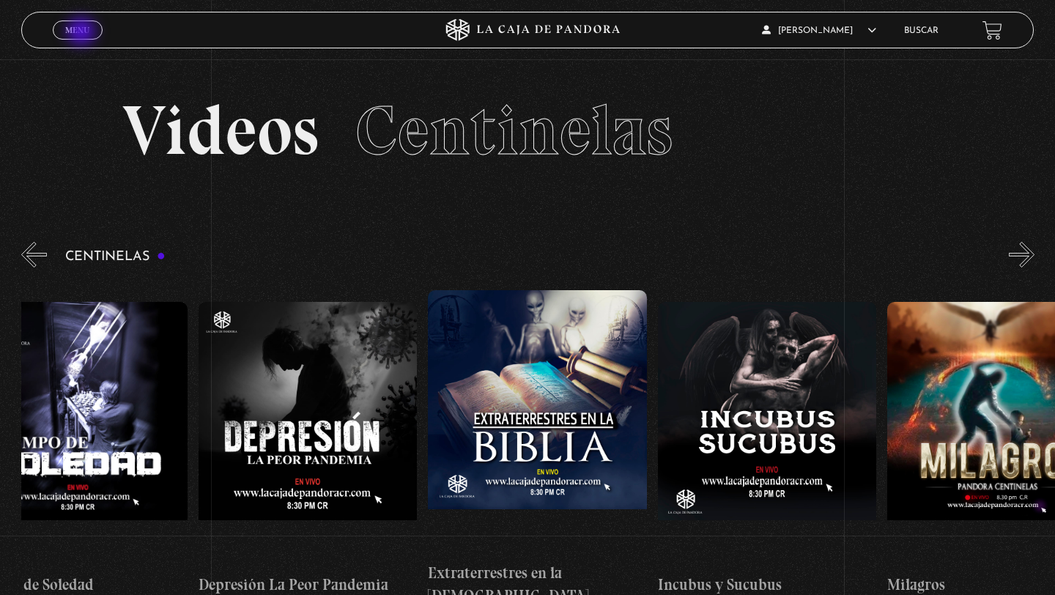
click at [83, 34] on span "Menu" at bounding box center [77, 30] width 24 height 9
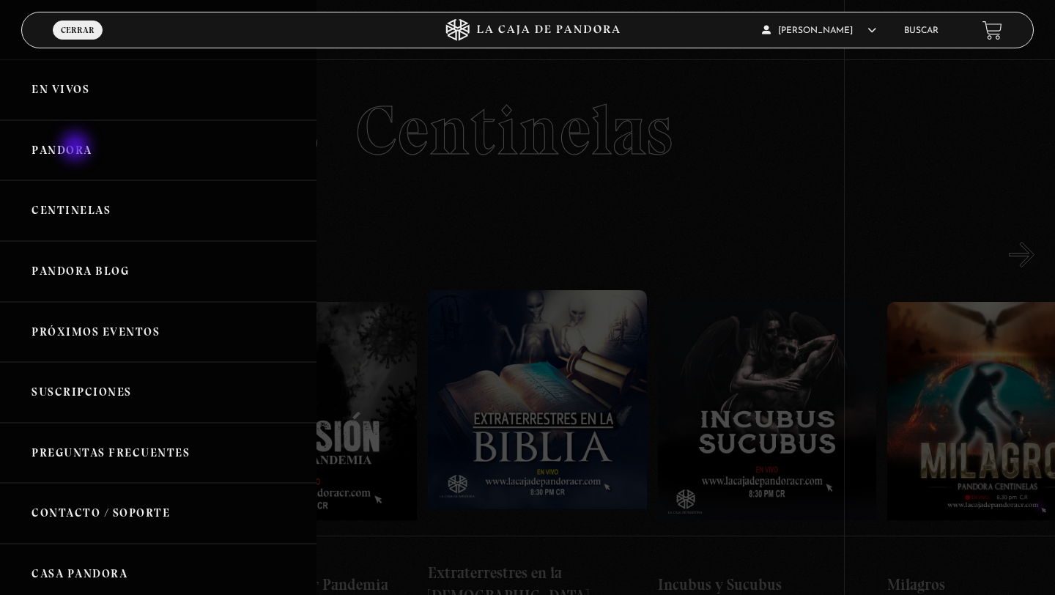
click at [77, 148] on link "Pandora" at bounding box center [158, 150] width 316 height 61
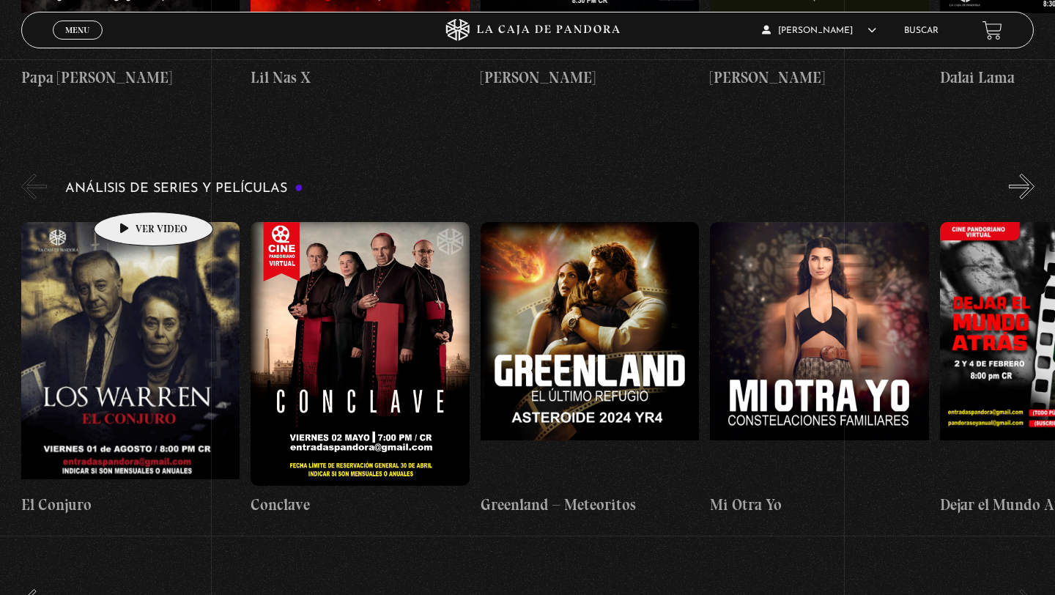
scroll to position [1859, 0]
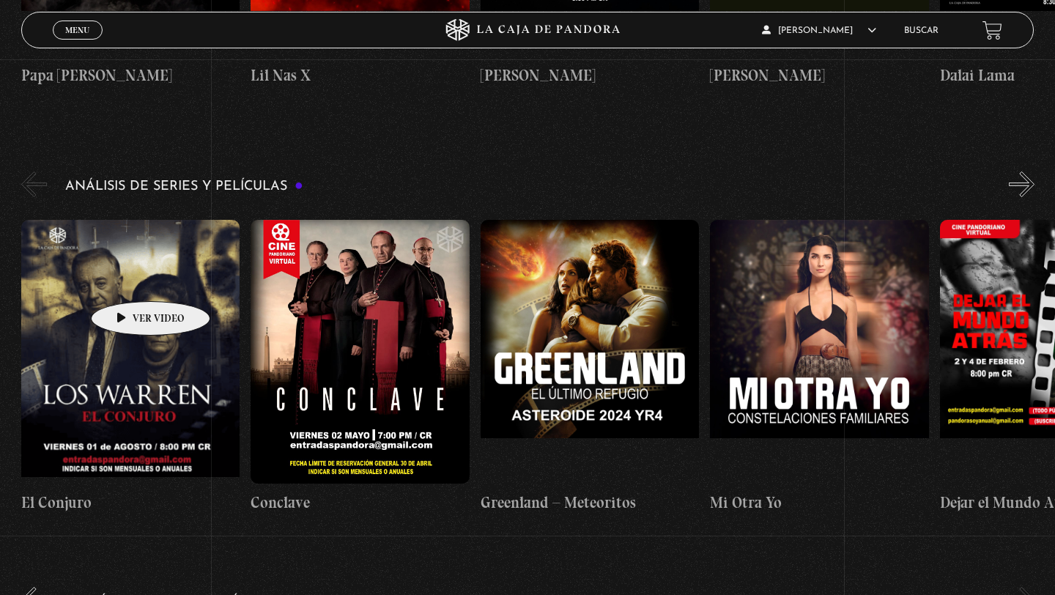
click at [128, 281] on figure at bounding box center [130, 352] width 219 height 264
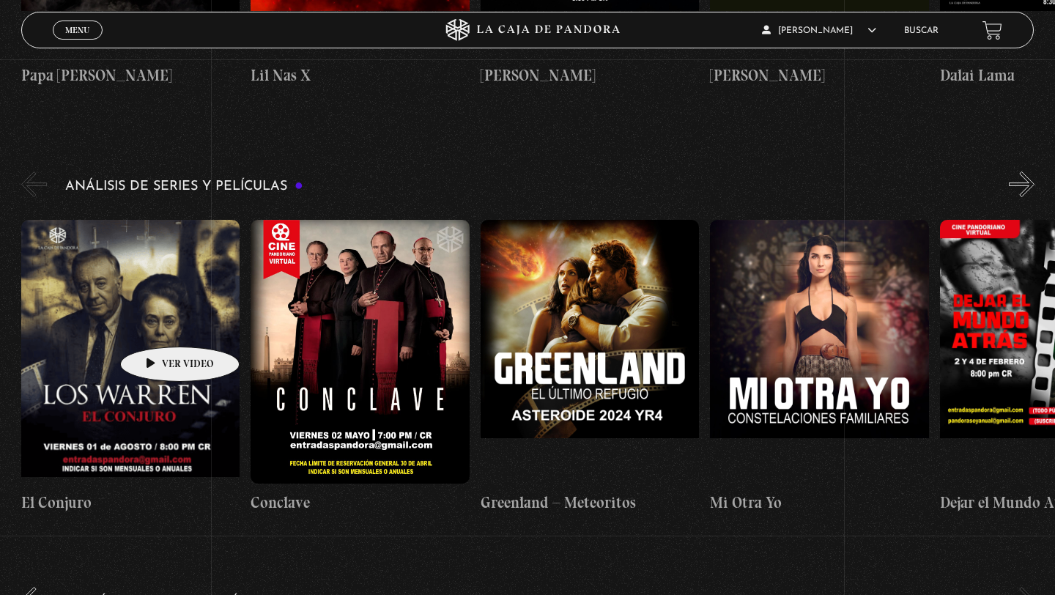
click at [157, 333] on figure at bounding box center [130, 352] width 219 height 264
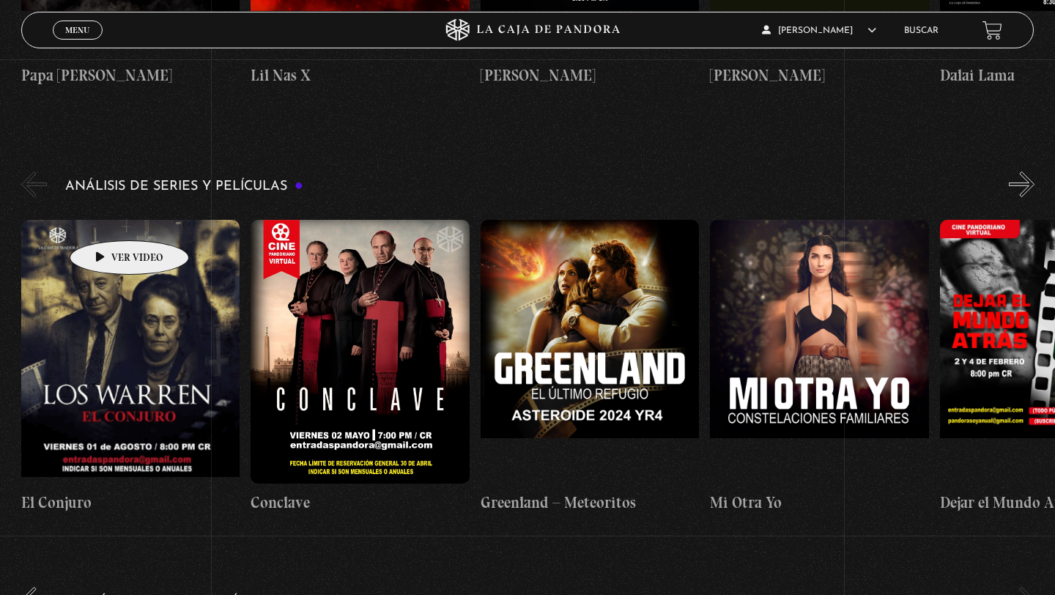
click at [111, 229] on figure at bounding box center [130, 352] width 219 height 264
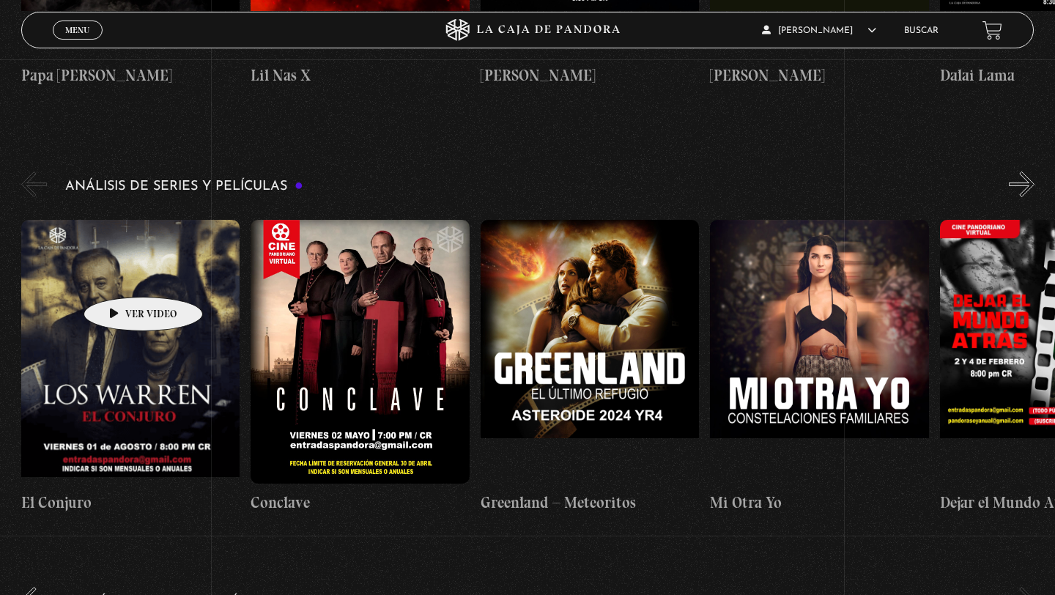
click at [120, 275] on figure at bounding box center [130, 352] width 219 height 264
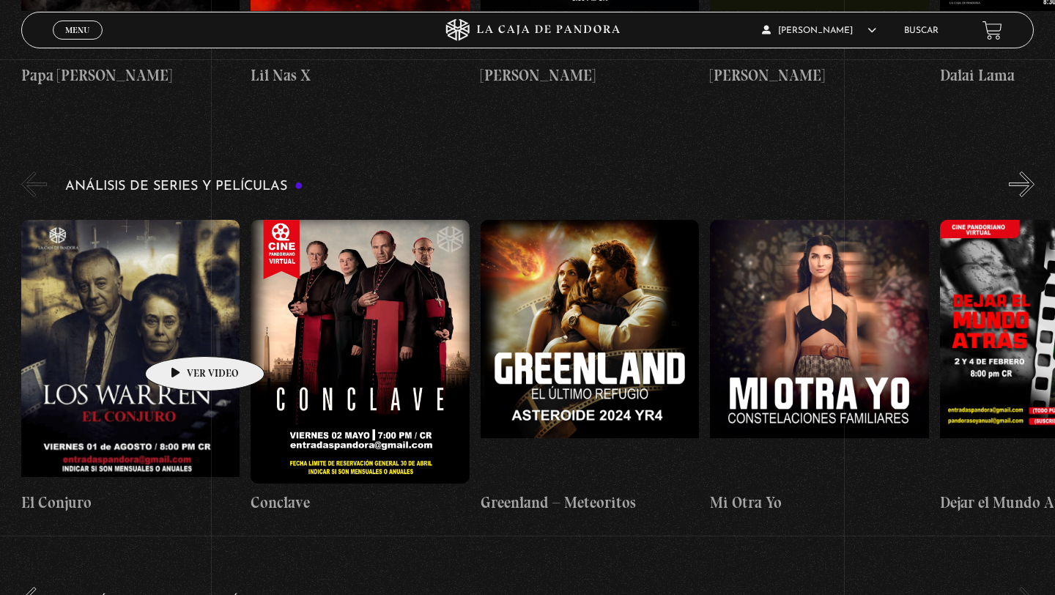
click at [181, 337] on figure at bounding box center [130, 352] width 219 height 264
click at [181, 338] on figure at bounding box center [130, 352] width 219 height 264
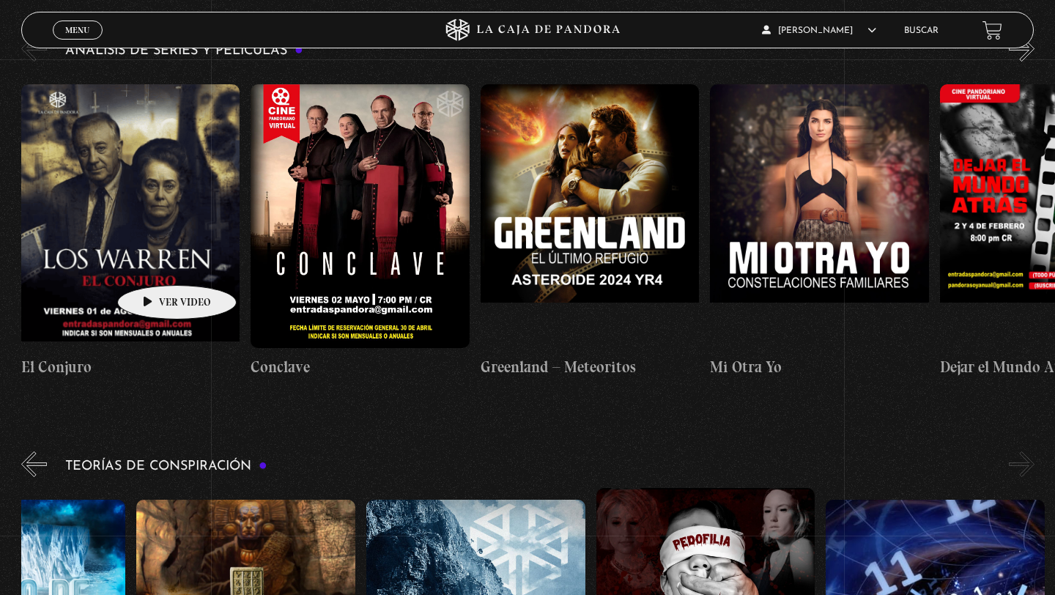
scroll to position [2118, 0]
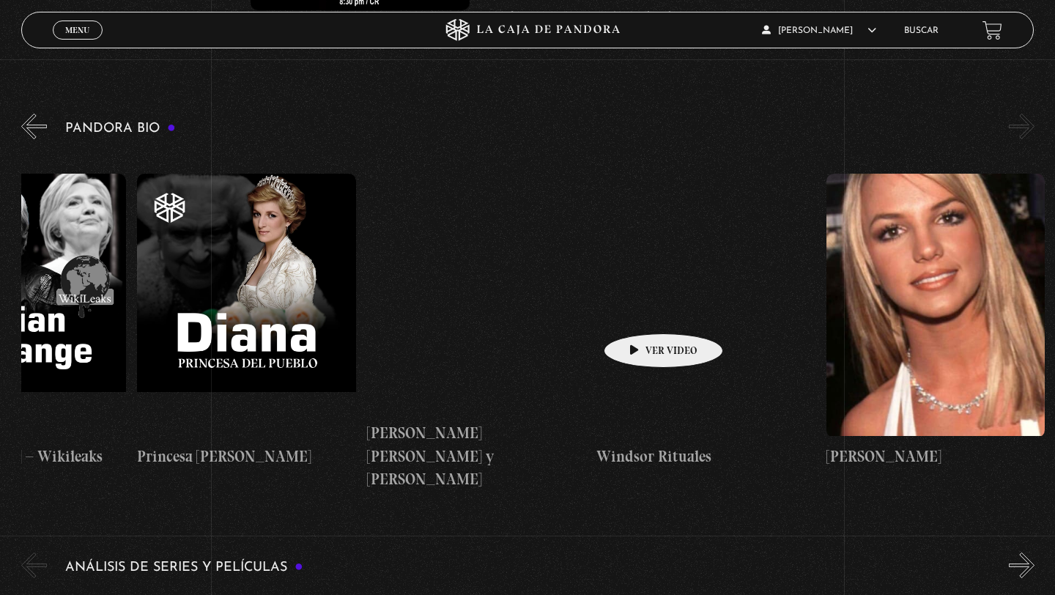
scroll to position [0, 4479]
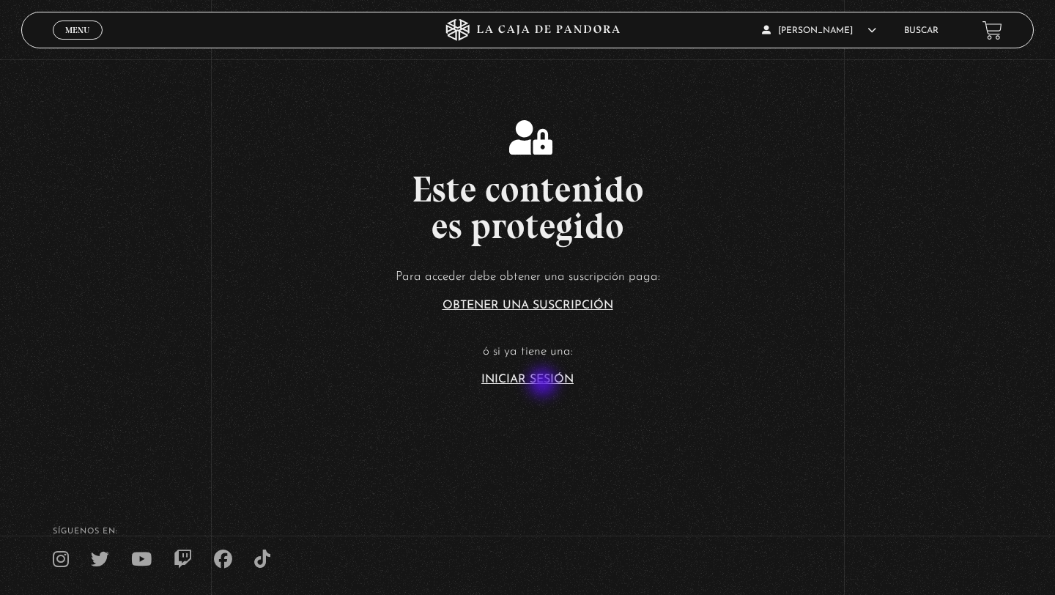
click at [532, 388] on section "Este contenido es protegido Para acceder debe obtener una suscripción paga: Obt…" at bounding box center [527, 238] width 1055 height 476
click at [516, 374] on link "Iniciar Sesión" at bounding box center [527, 380] width 92 height 12
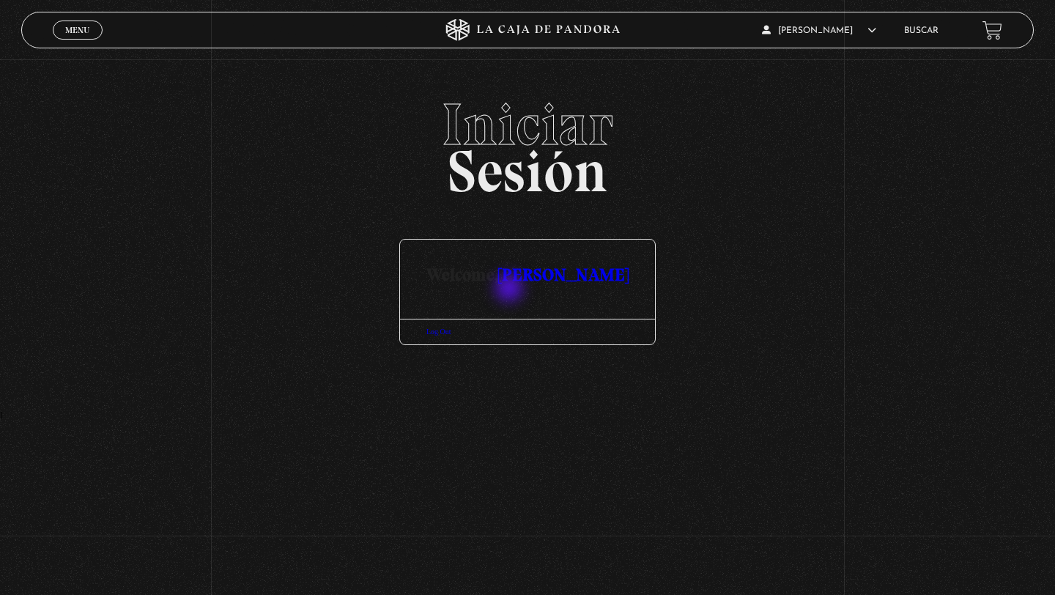
click at [510, 285] on link "[PERSON_NAME]" at bounding box center [563, 274] width 130 height 21
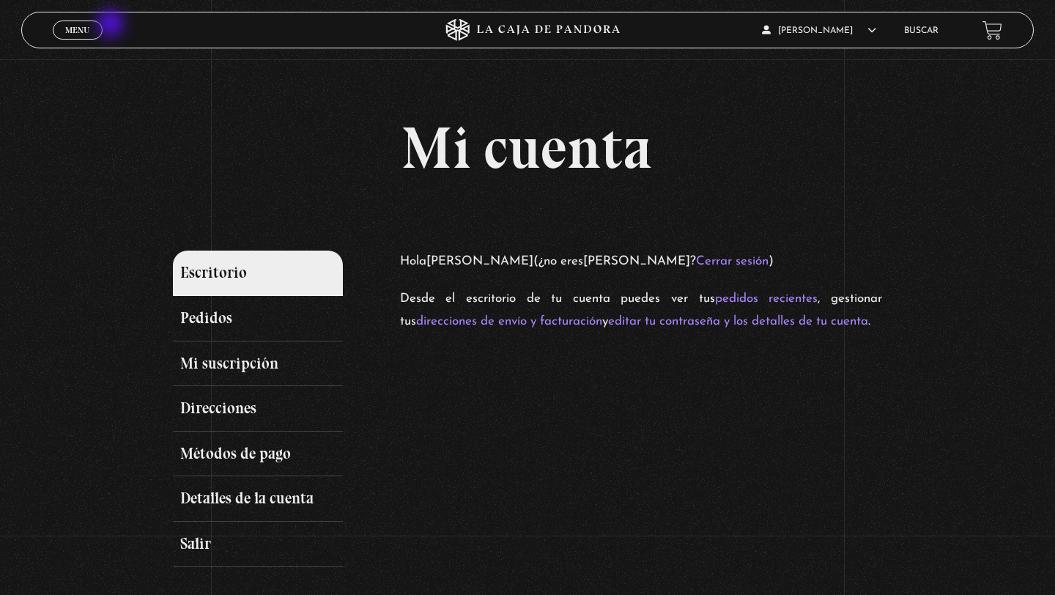
click at [90, 26] on link "Menu Cerrar" at bounding box center [78, 30] width 50 height 19
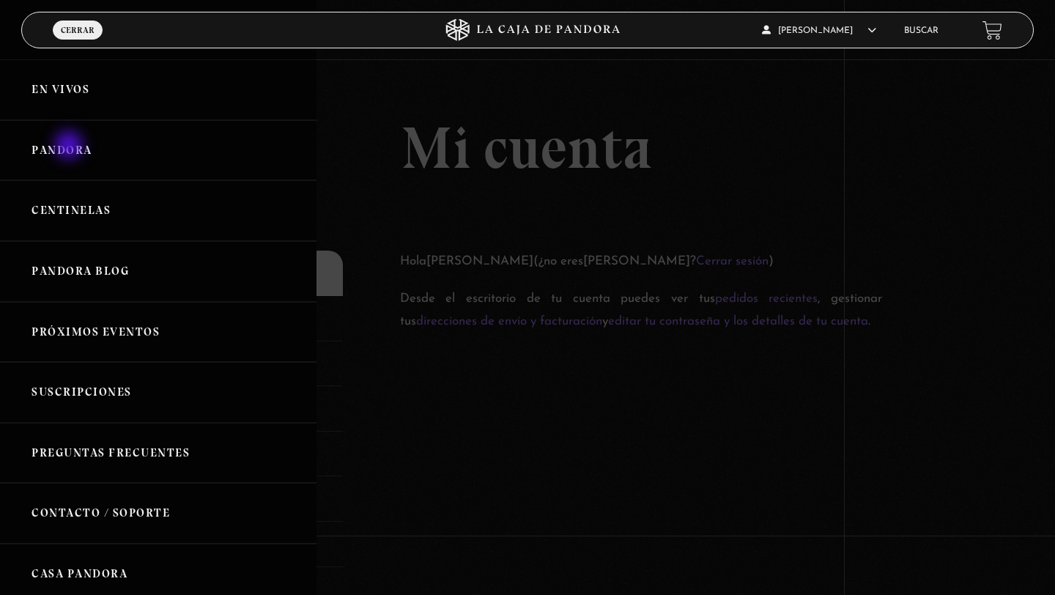
click at [70, 147] on link "Pandora" at bounding box center [158, 150] width 316 height 61
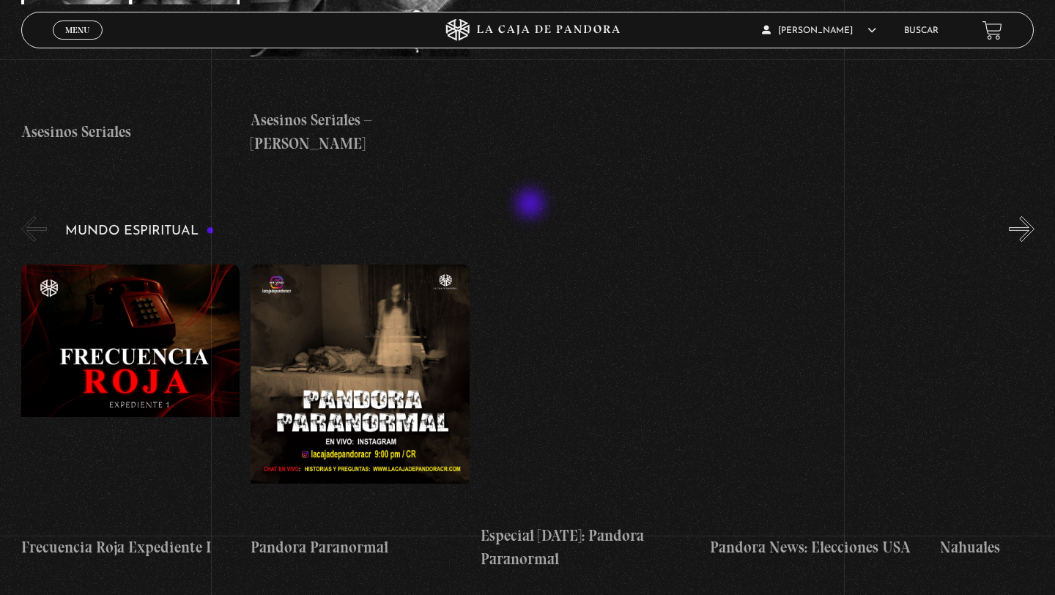
scroll to position [4332, 0]
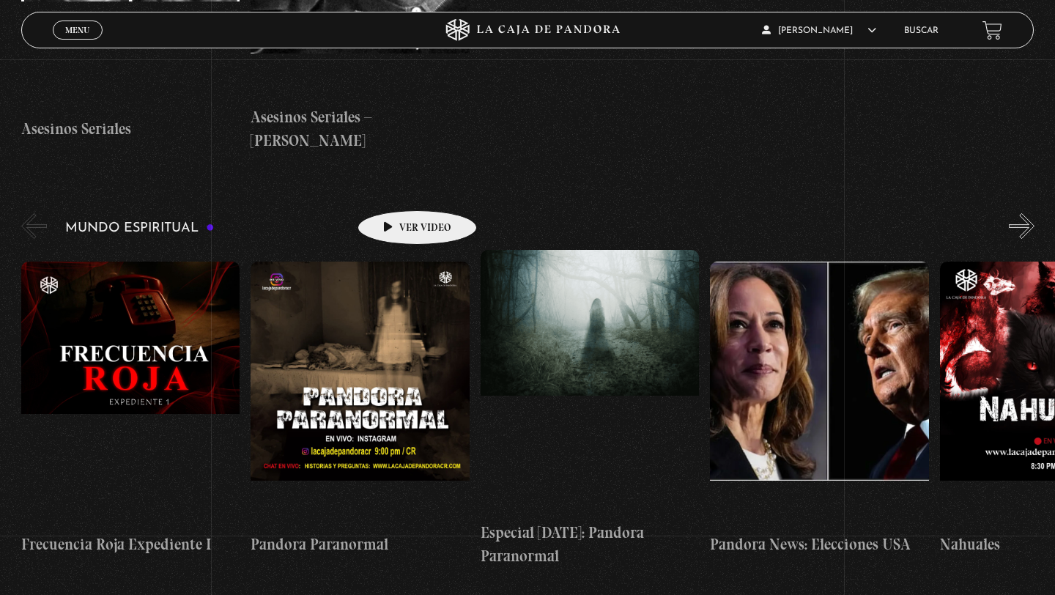
click at [394, 262] on figure at bounding box center [360, 394] width 219 height 264
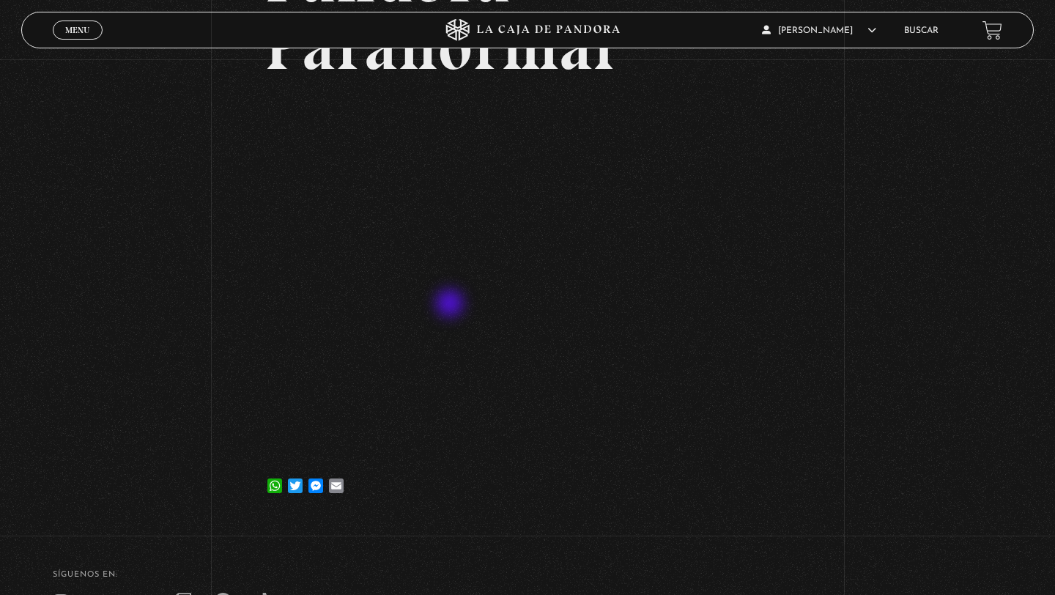
scroll to position [206, 0]
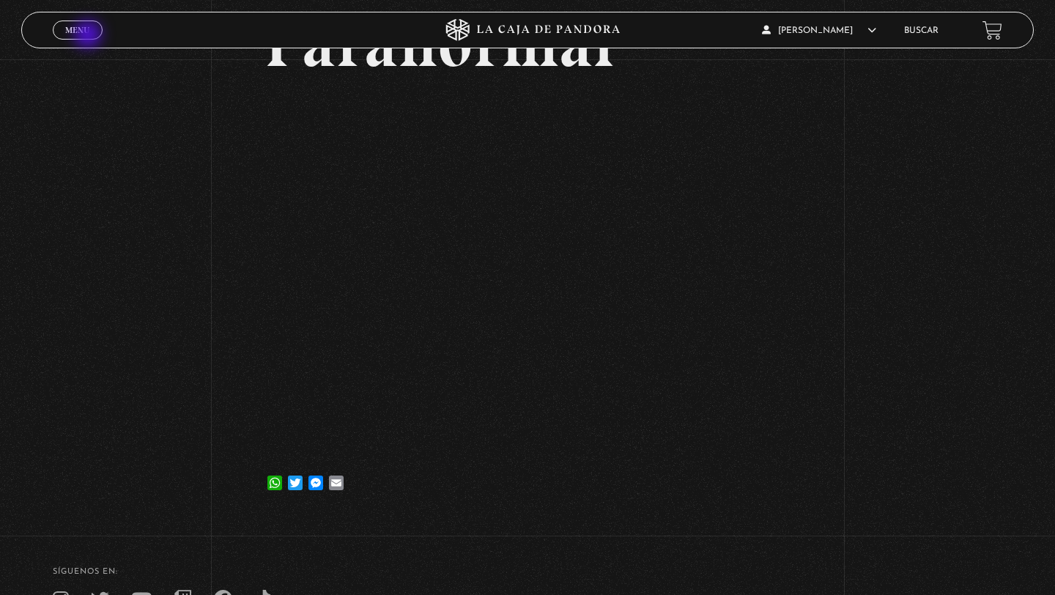
click at [89, 36] on link "Menu Cerrar" at bounding box center [78, 30] width 50 height 19
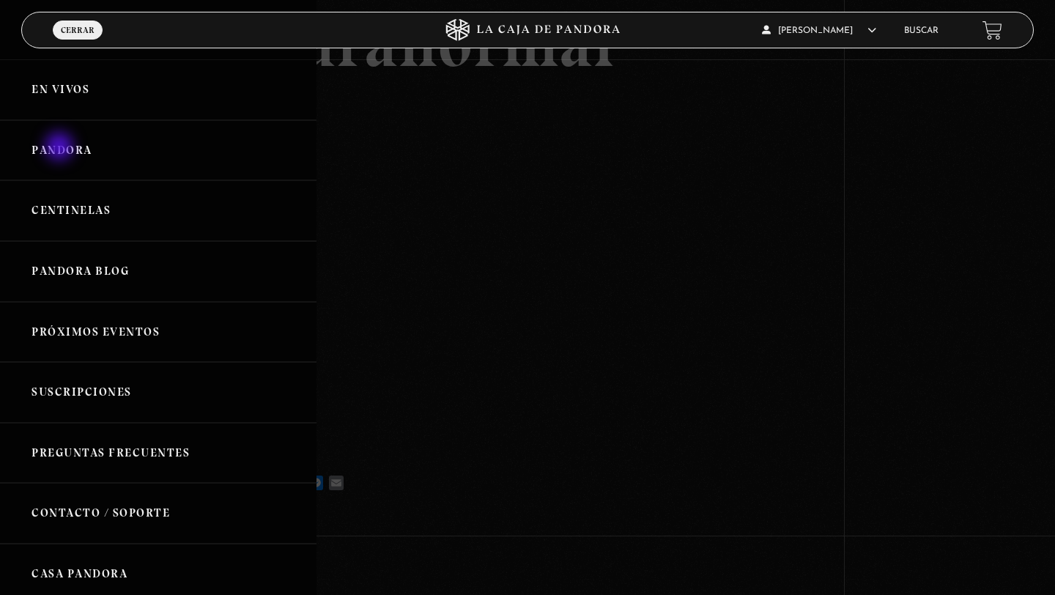
click at [61, 148] on link "Pandora" at bounding box center [158, 150] width 316 height 61
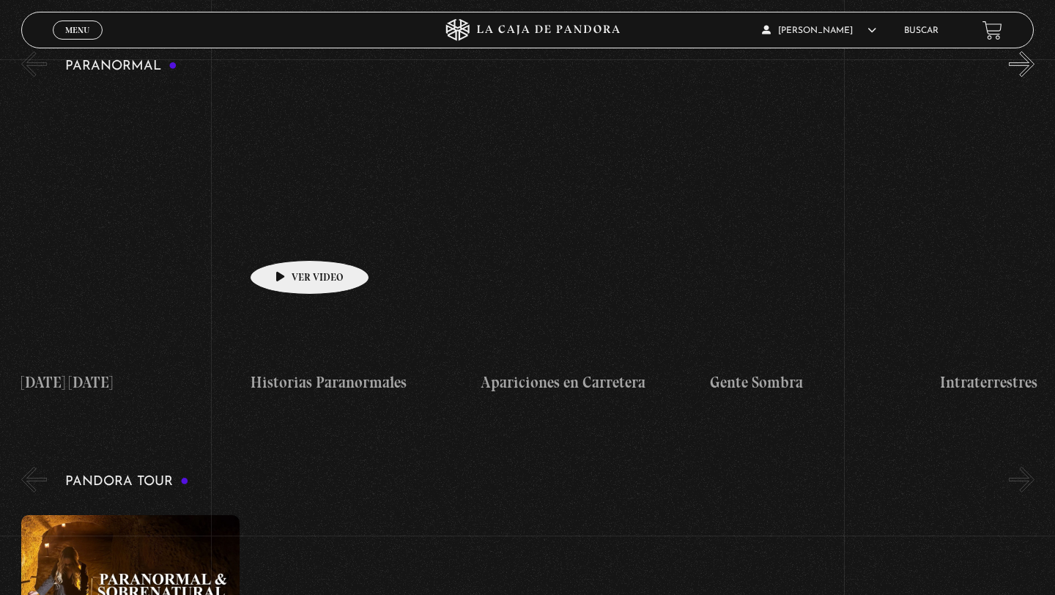
scroll to position [923, 0]
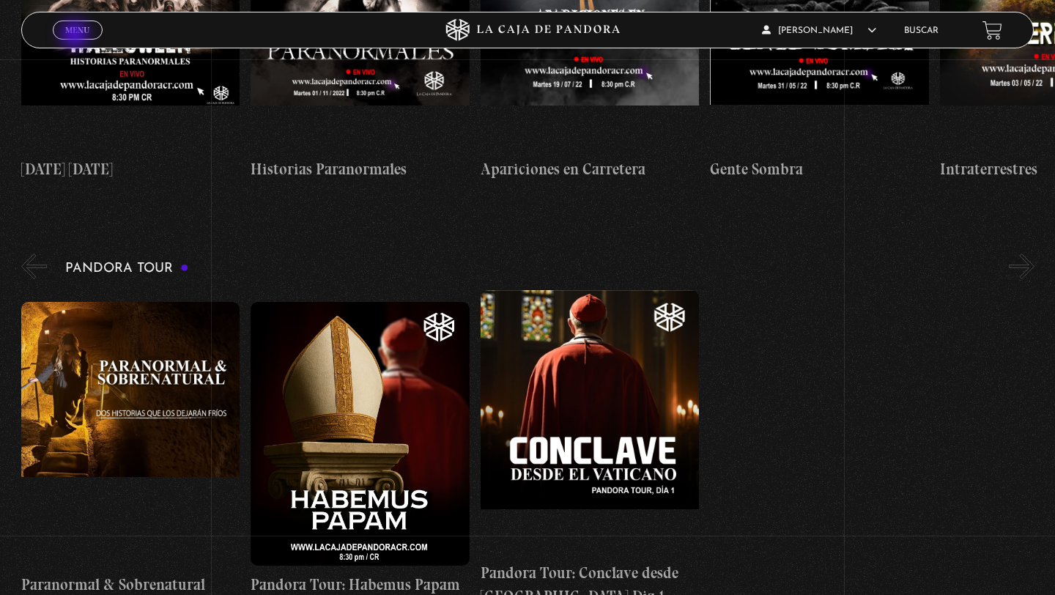
click at [76, 36] on link "Menu Cerrar" at bounding box center [78, 30] width 50 height 19
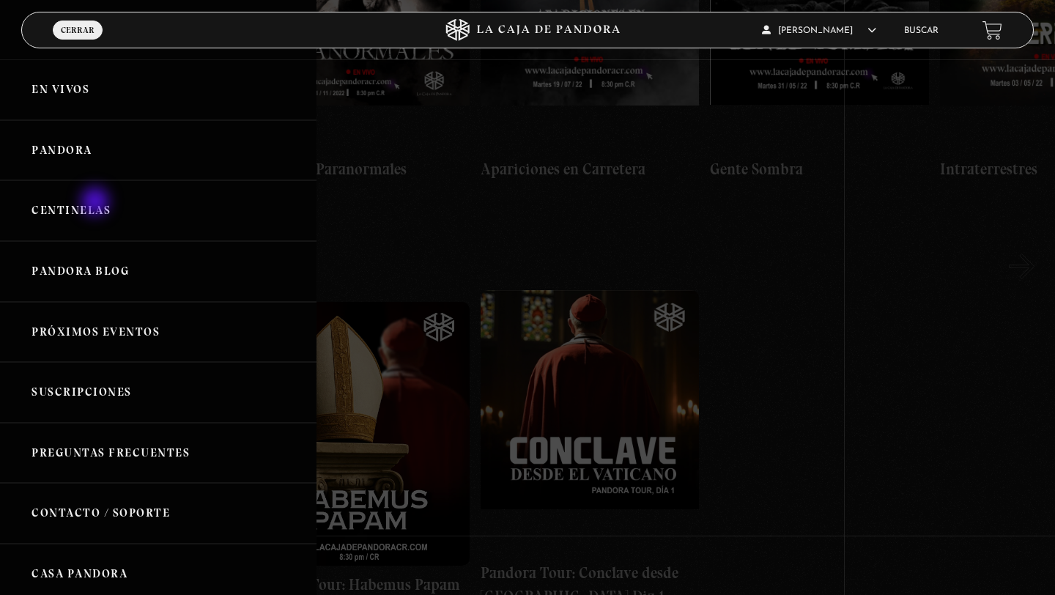
click at [97, 203] on link "Centinelas" at bounding box center [158, 210] width 316 height 61
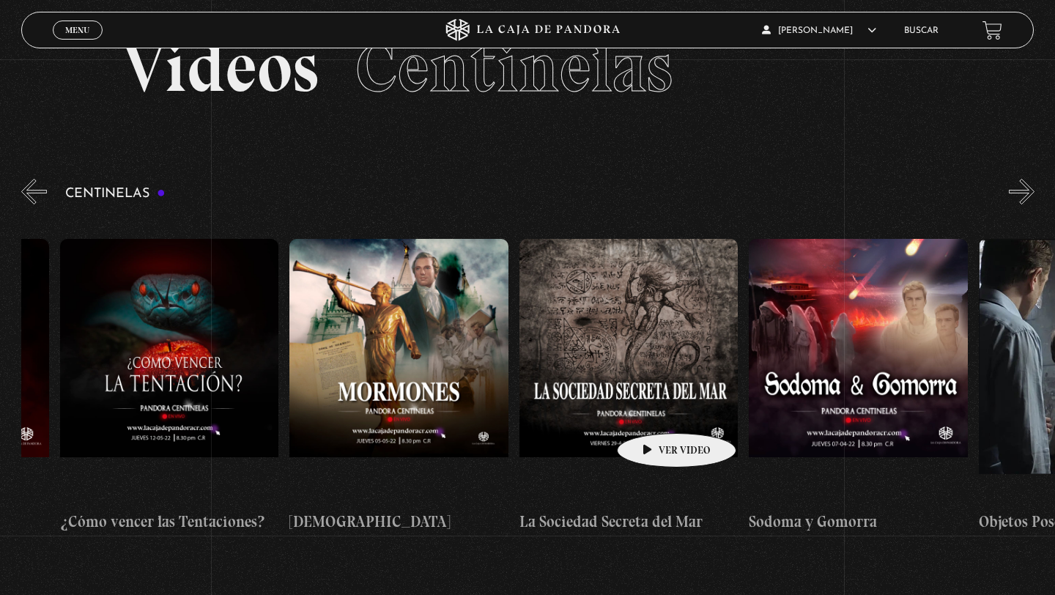
scroll to position [0, 14768]
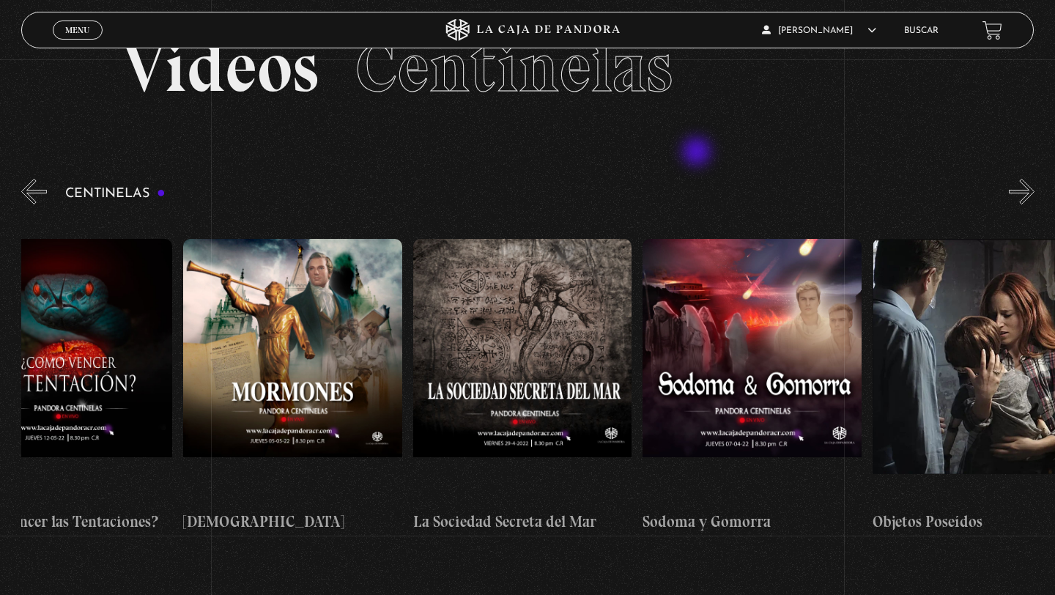
click at [698, 153] on section "Videos Centinelas" at bounding box center [527, 85] width 1055 height 179
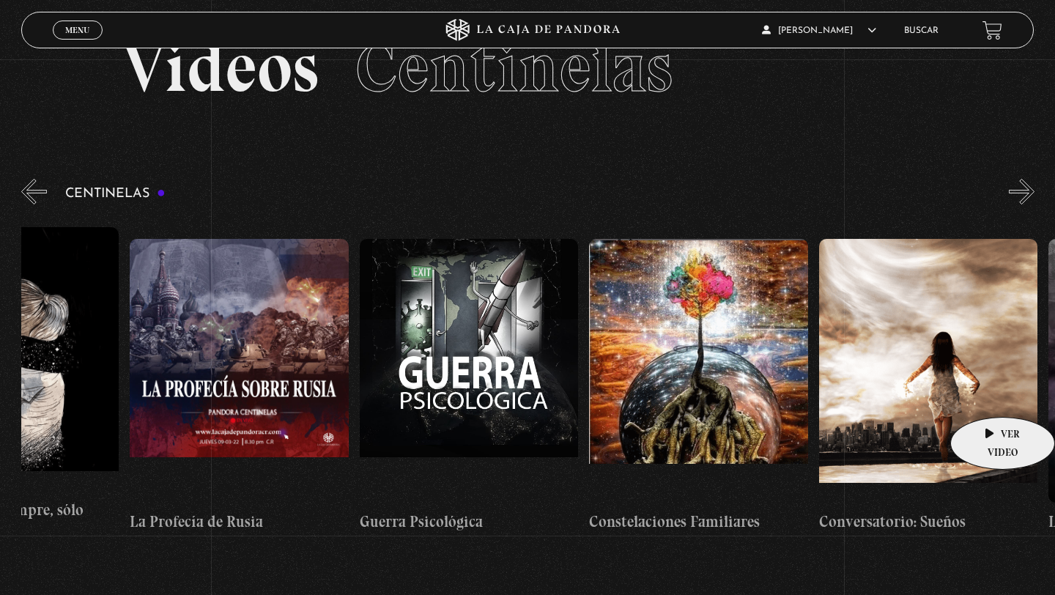
scroll to position [0, 16096]
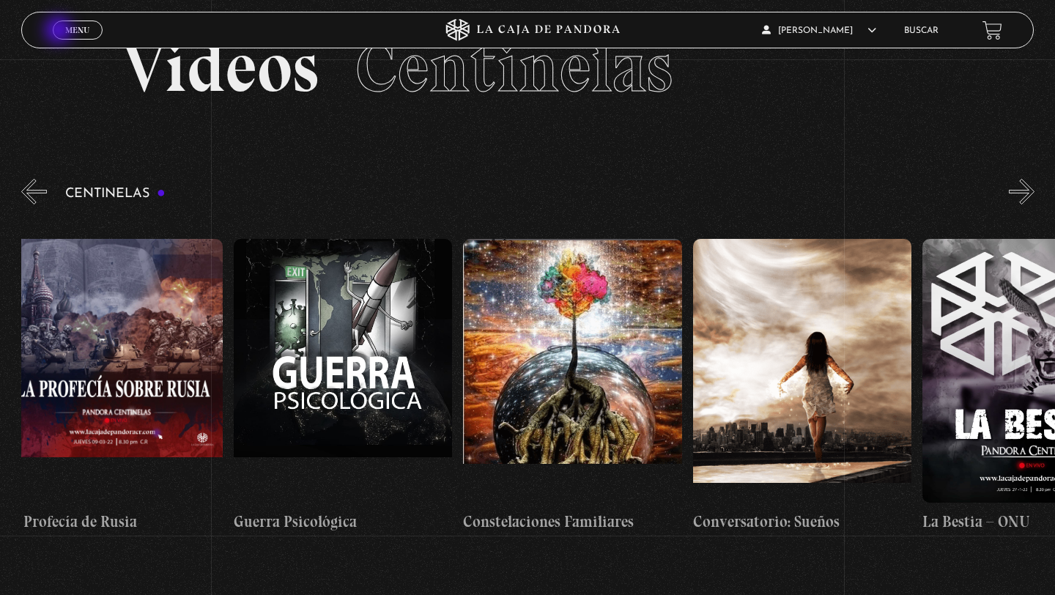
click at [60, 31] on link "Menu Cerrar" at bounding box center [78, 30] width 50 height 19
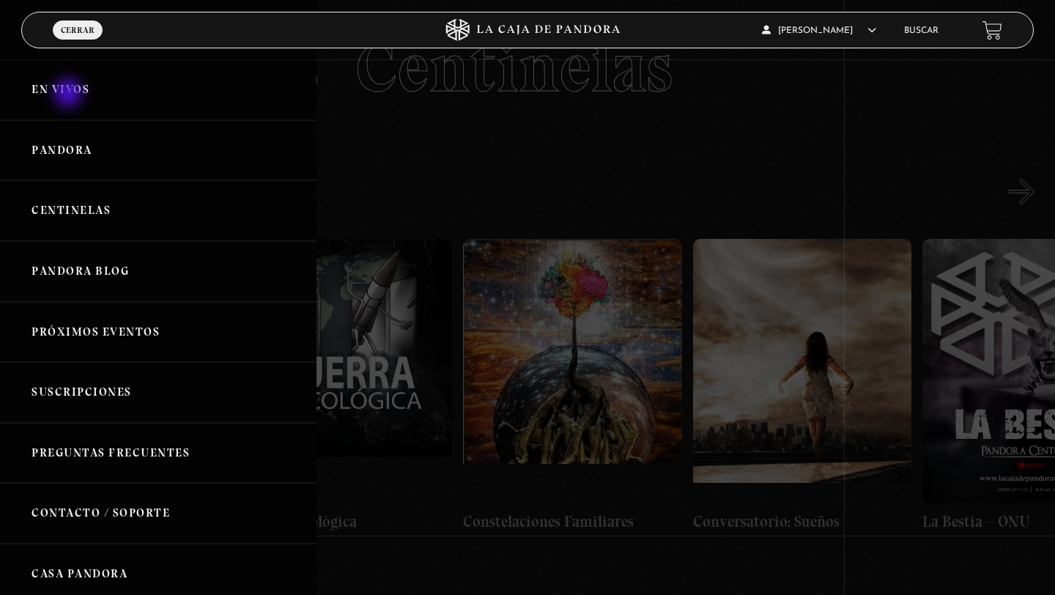
click at [70, 94] on link "En vivos" at bounding box center [158, 89] width 316 height 61
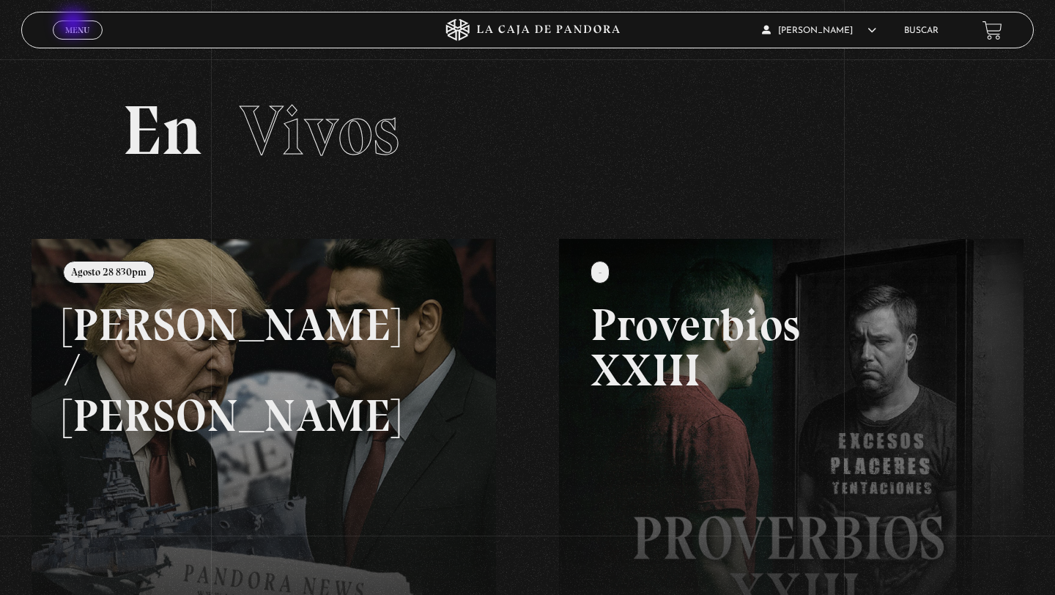
click at [75, 26] on span "Menu" at bounding box center [77, 30] width 24 height 9
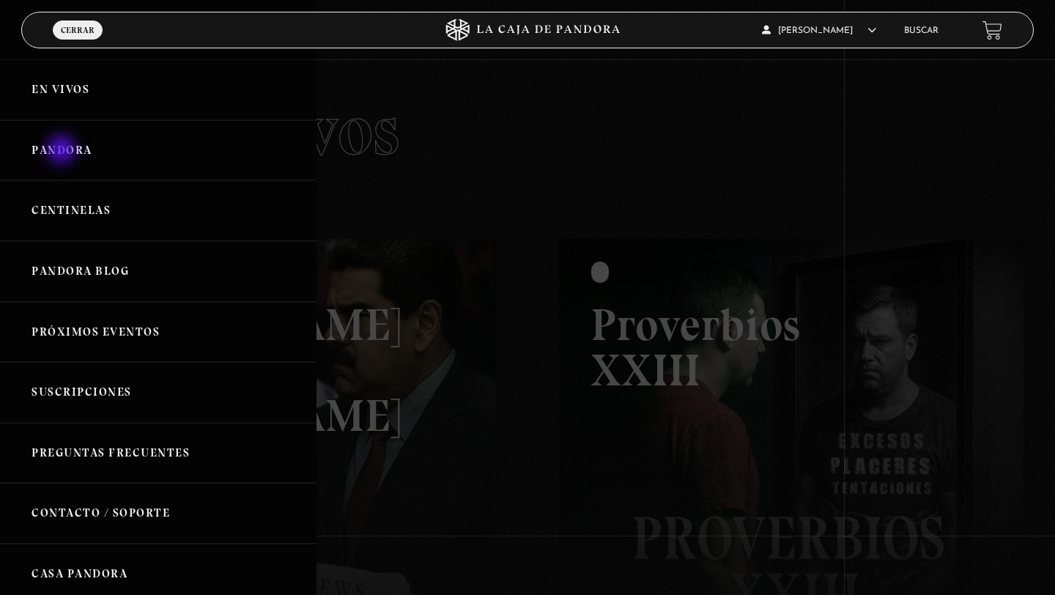
click at [63, 151] on link "Pandora" at bounding box center [158, 150] width 316 height 61
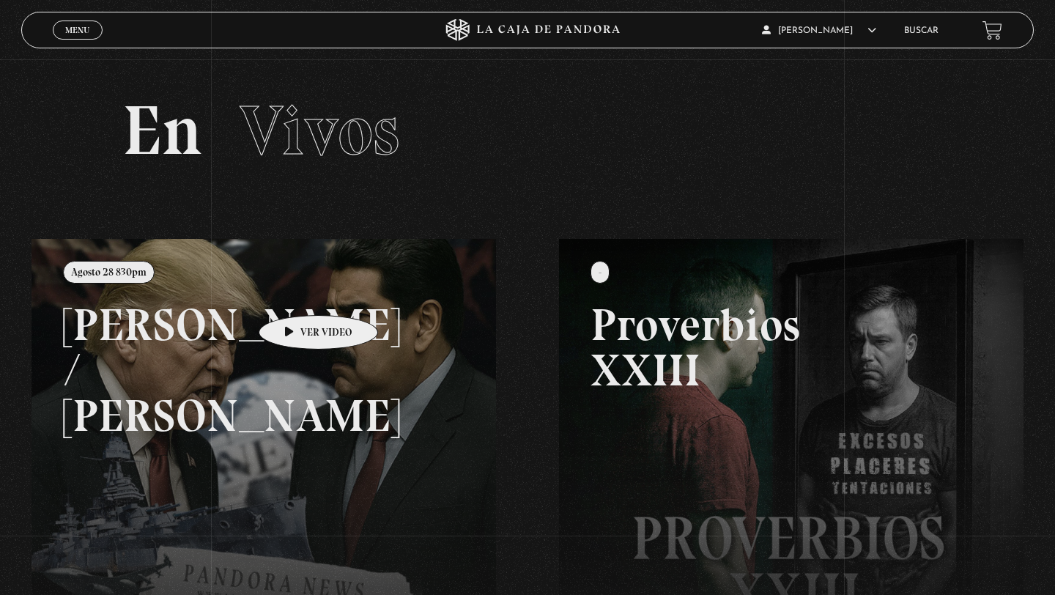
scroll to position [345, 0]
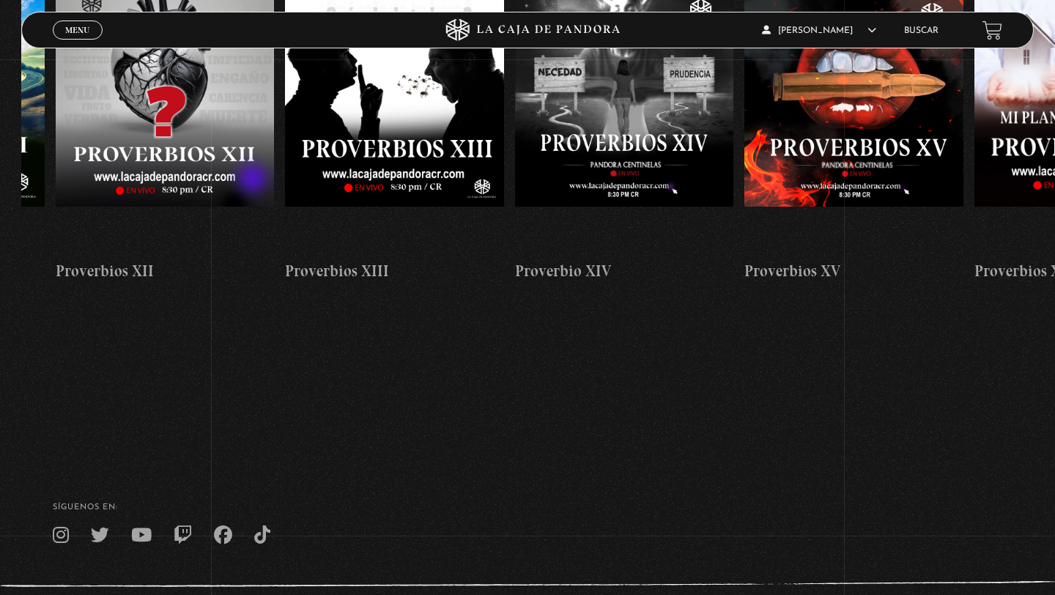
scroll to position [0, 3069]
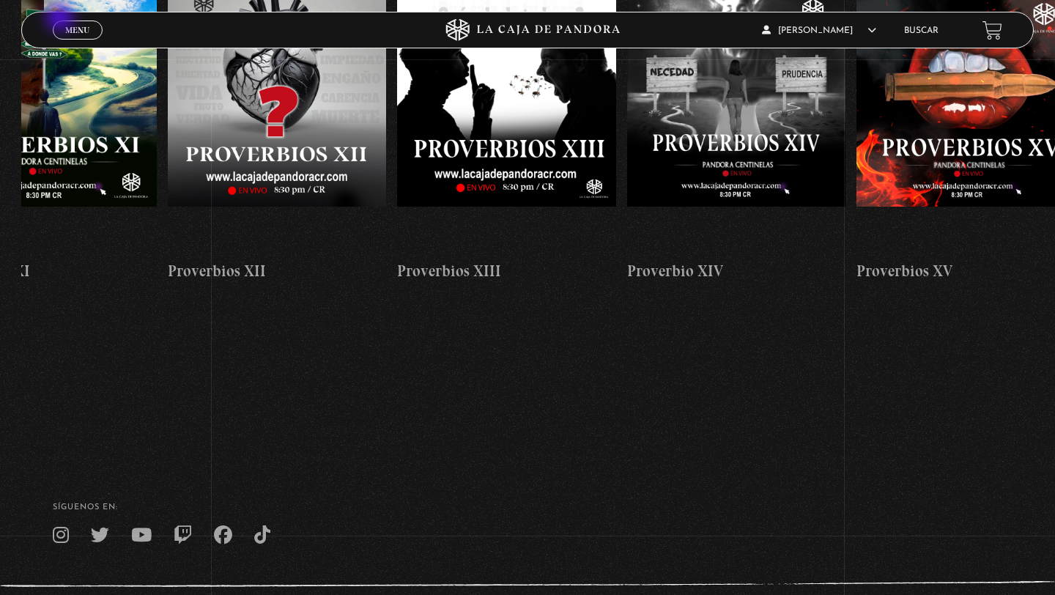
click at [62, 21] on link "Menu Cerrar" at bounding box center [78, 30] width 50 height 19
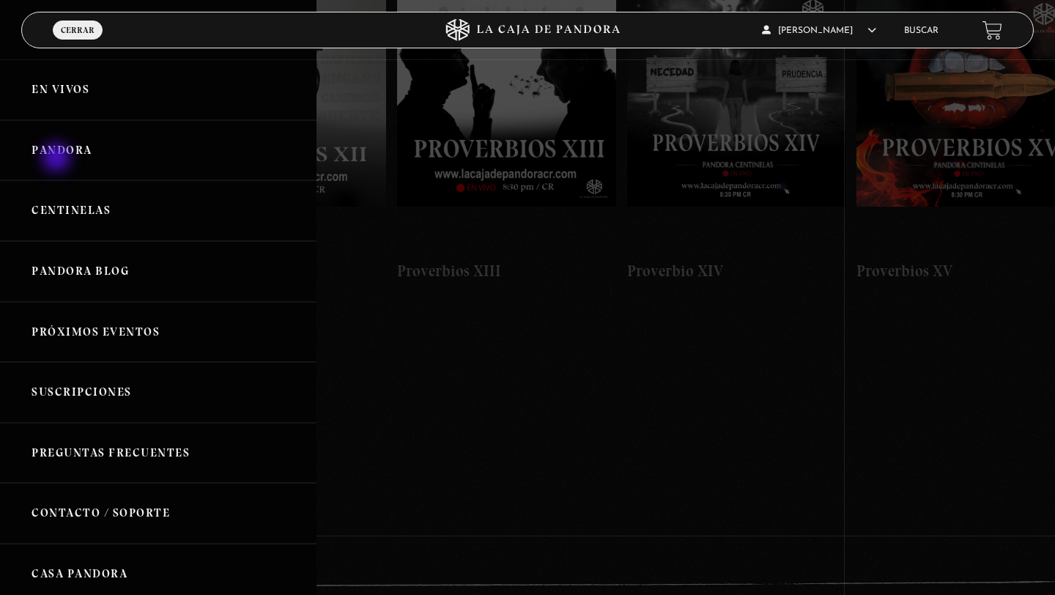
click at [58, 159] on link "Pandora" at bounding box center [158, 150] width 316 height 61
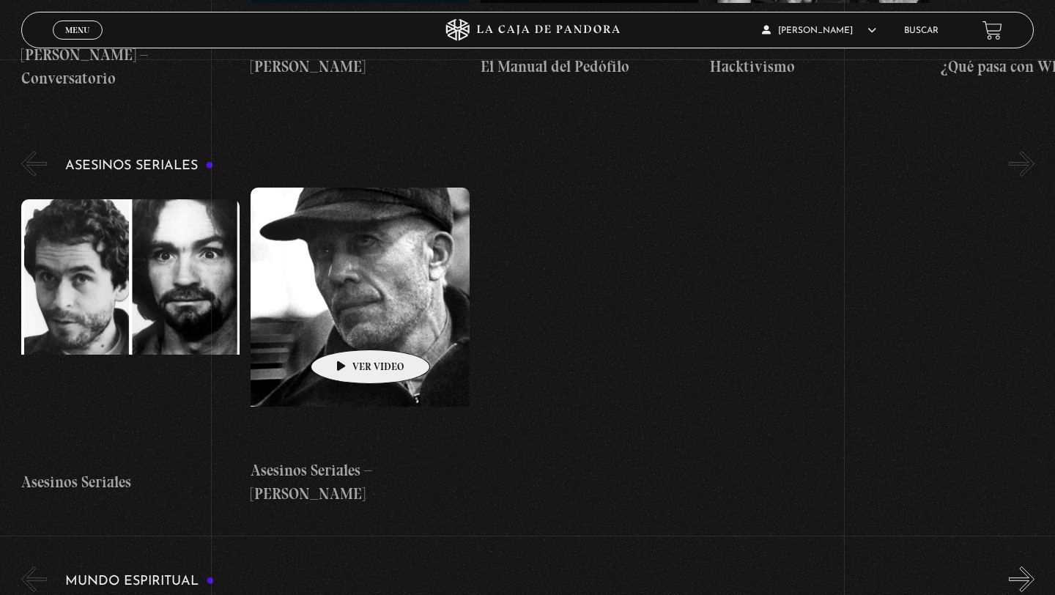
scroll to position [4216, 0]
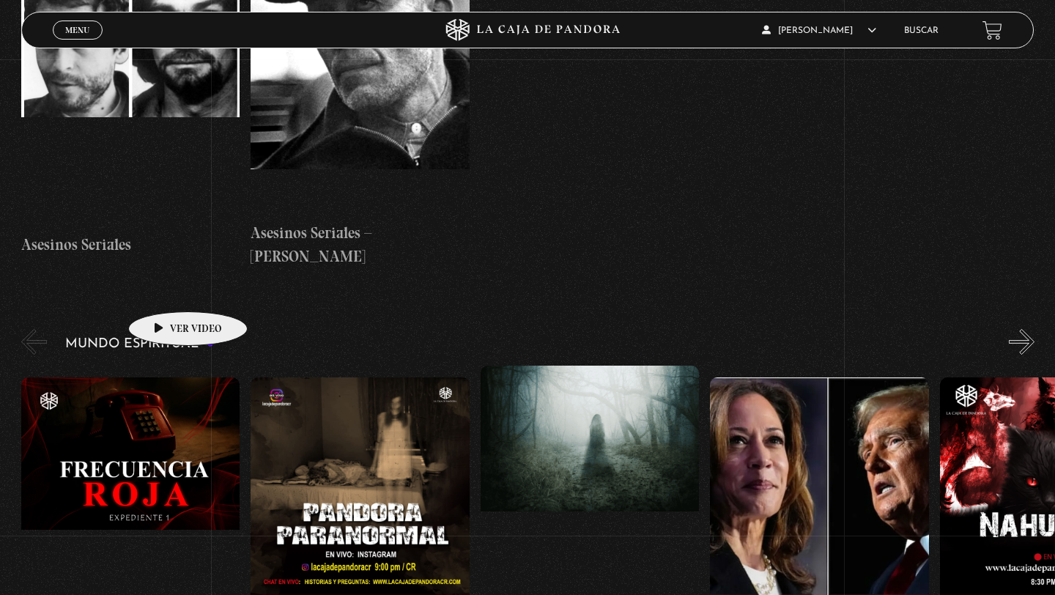
click at [165, 377] on figure at bounding box center [130, 509] width 219 height 264
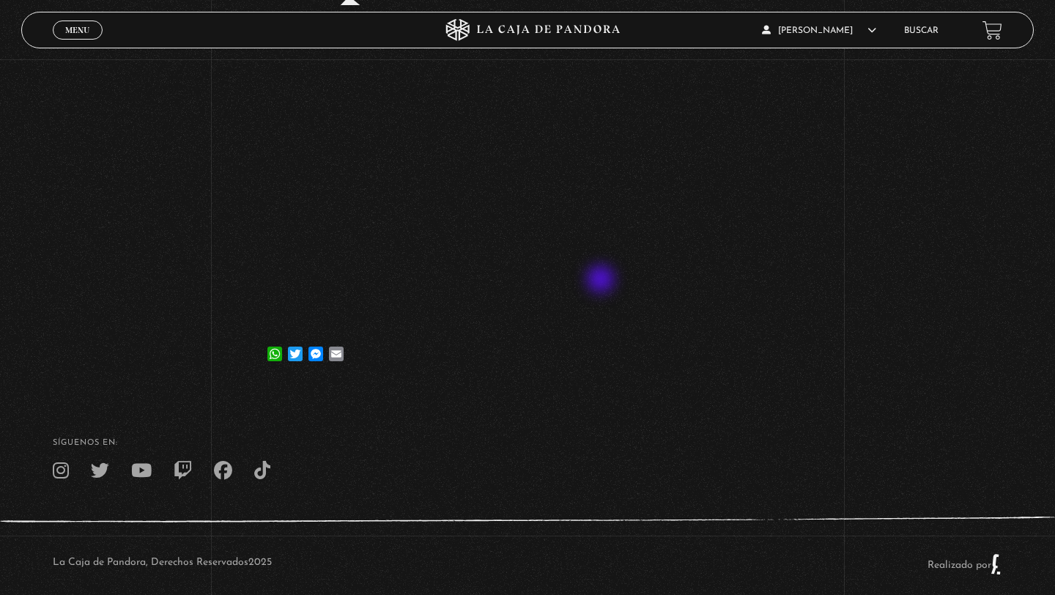
scroll to position [275, 0]
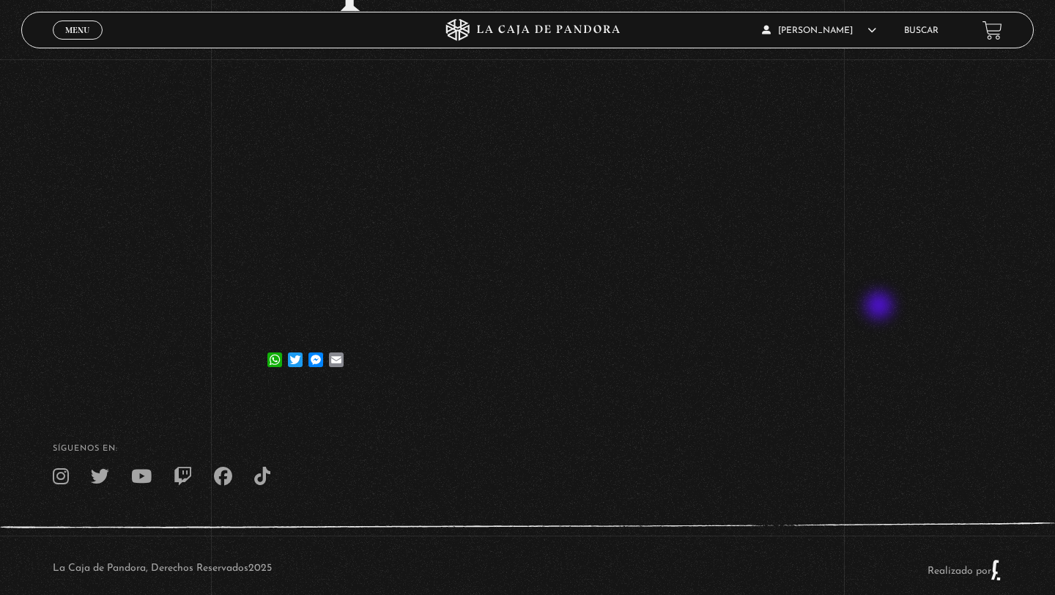
click at [880, 307] on div "Volver 1 julio, 2025 Frecuencia Roja Expediente I WhatsApp Twitter Messenger Em…" at bounding box center [527, 88] width 1055 height 609
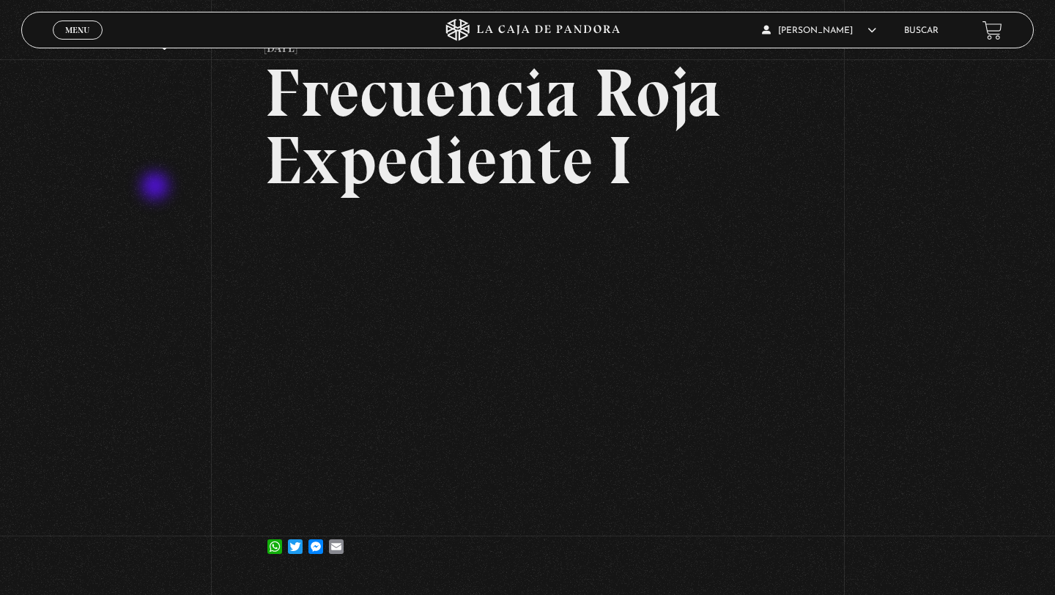
scroll to position [0, 0]
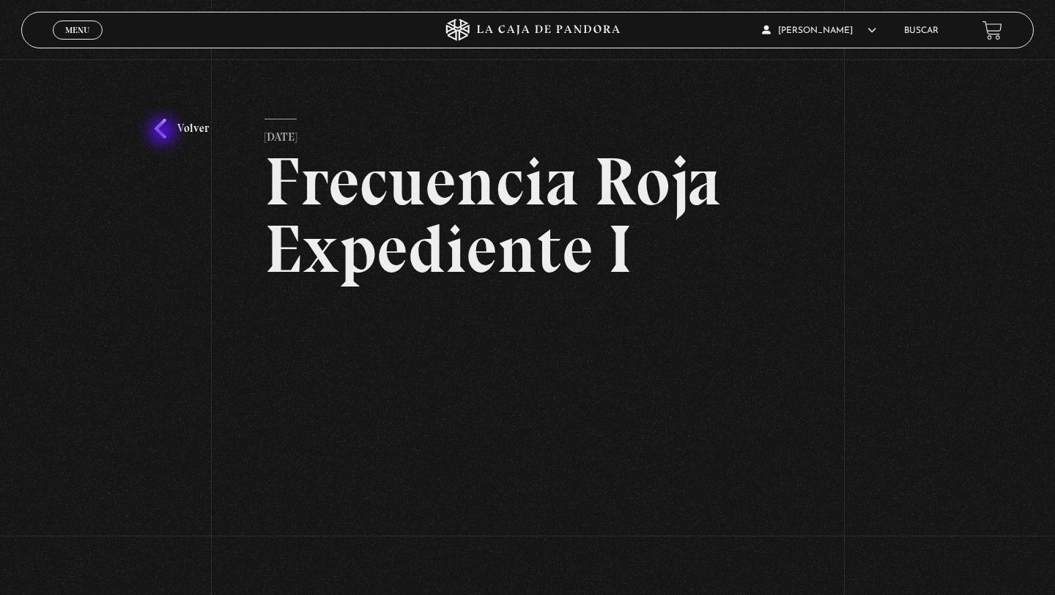
click at [164, 132] on link "Volver" at bounding box center [182, 129] width 54 height 20
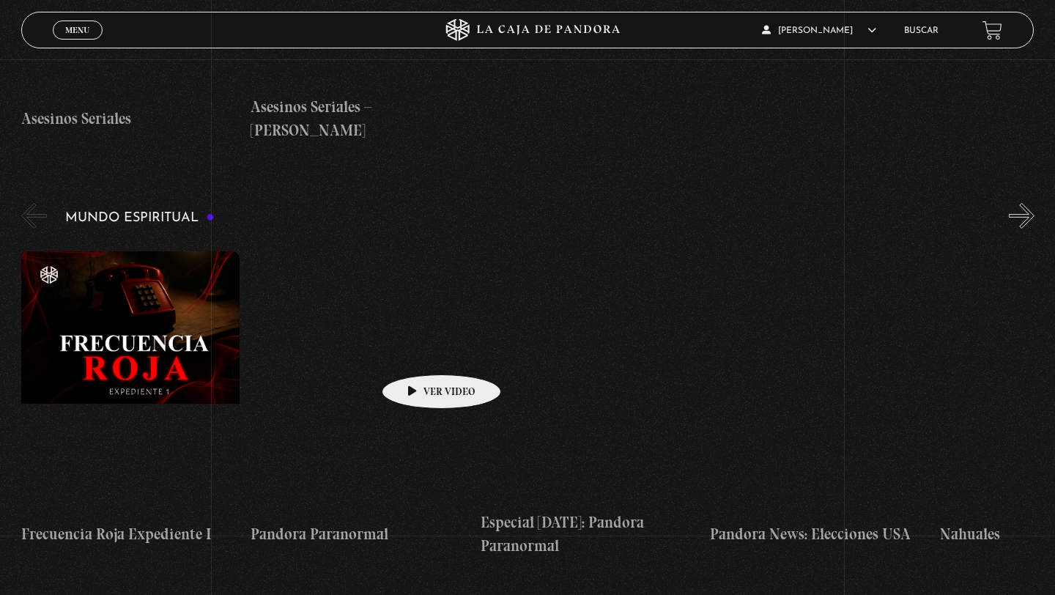
scroll to position [4289, 0]
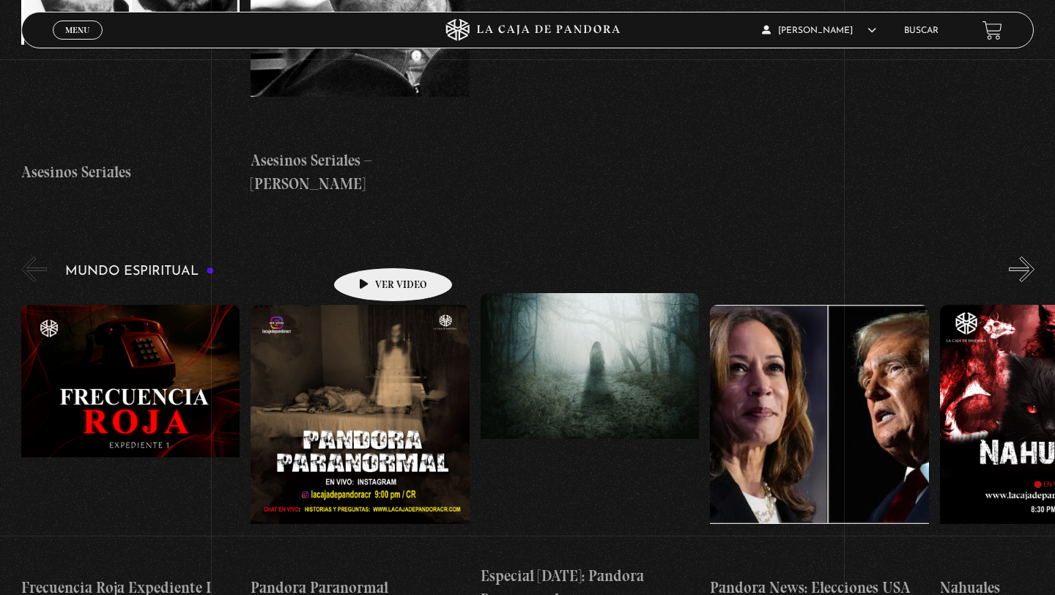
click at [370, 305] on figure at bounding box center [360, 437] width 219 height 264
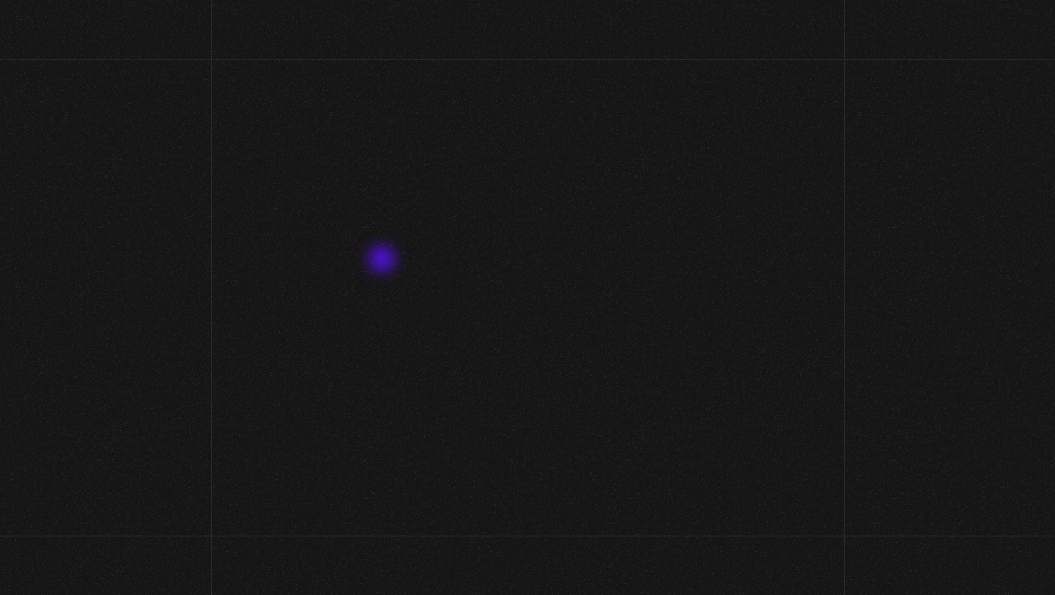
click at [384, 261] on h2 "Pandora Paranormal" at bounding box center [527, 215] width 527 height 135
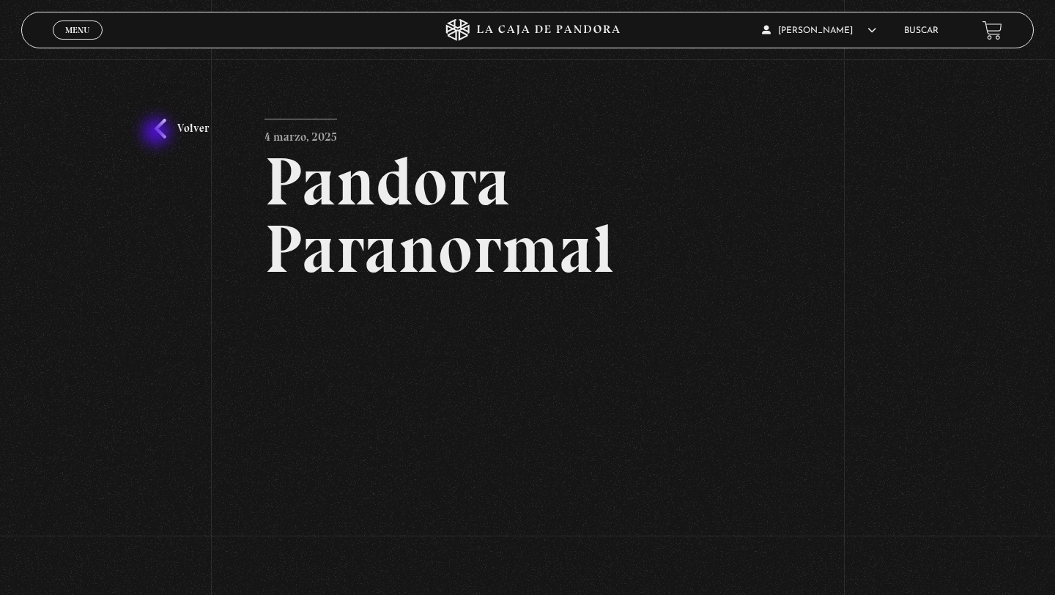
click at [158, 133] on link "Volver" at bounding box center [182, 129] width 54 height 20
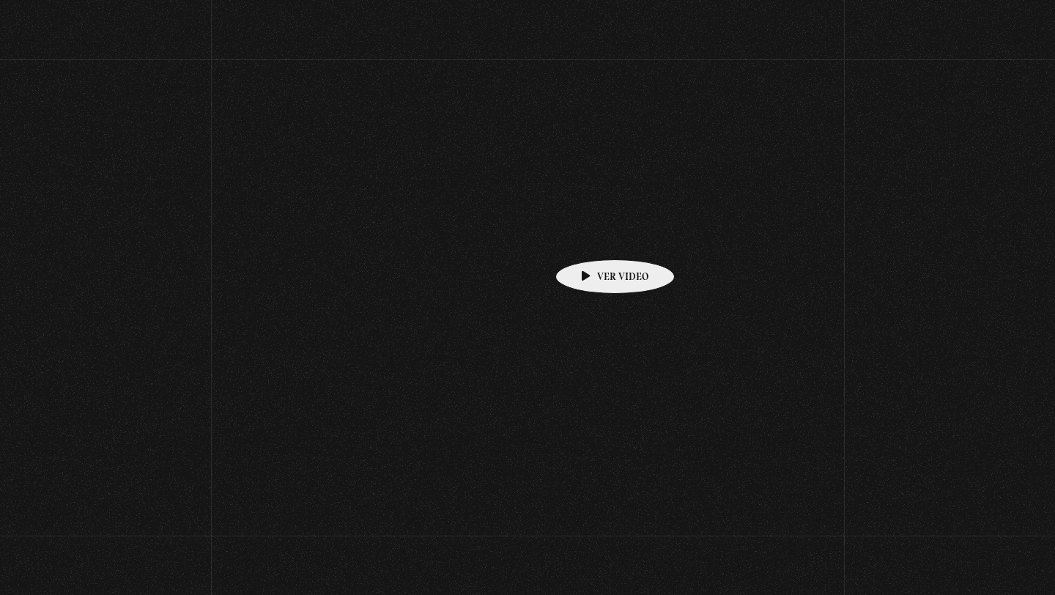
scroll to position [4289, 0]
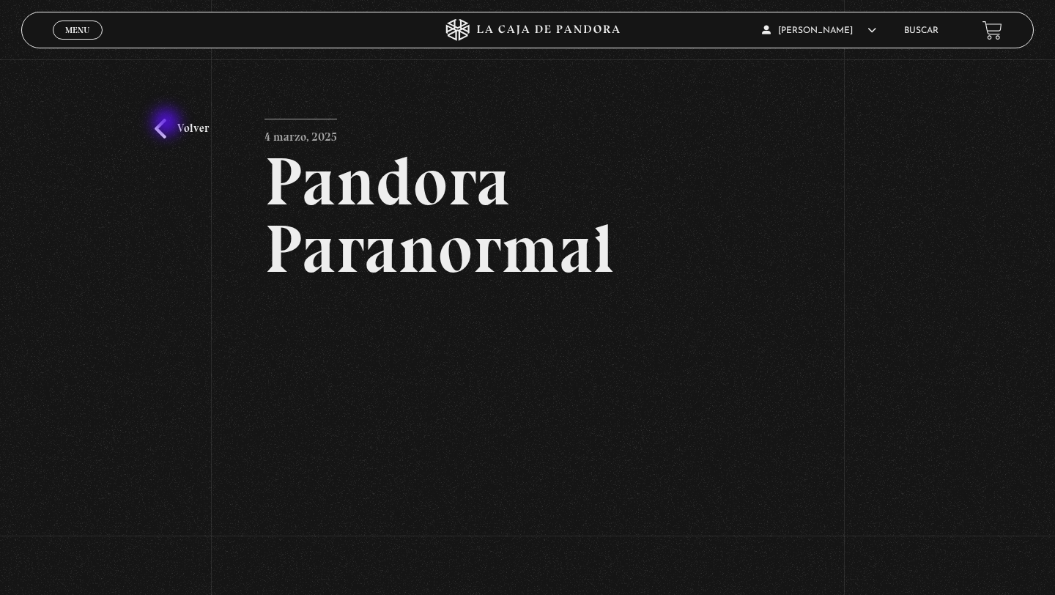
click at [168, 124] on link "Volver" at bounding box center [182, 129] width 54 height 20
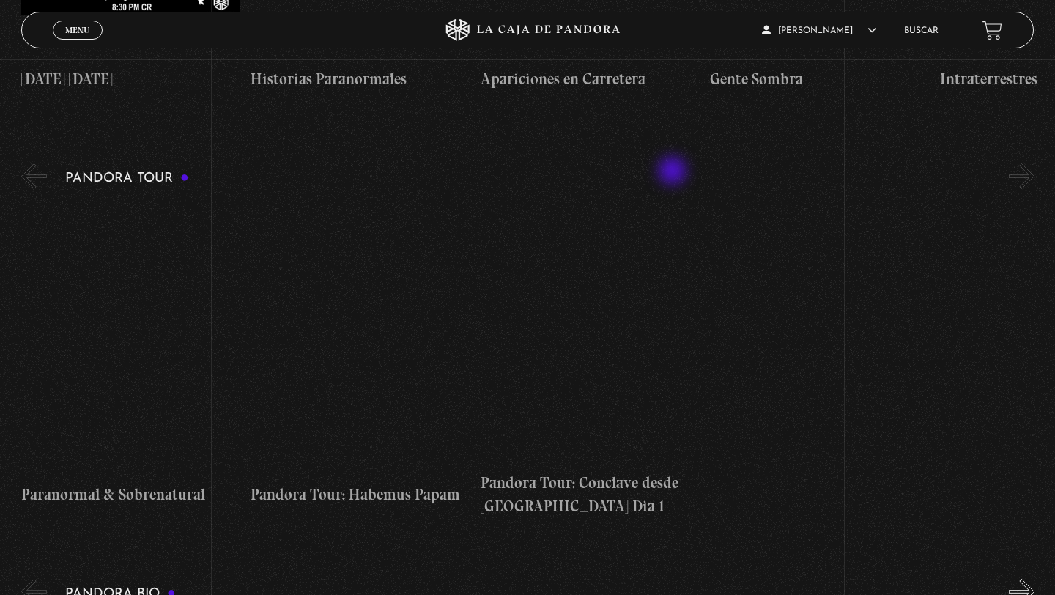
scroll to position [580, 0]
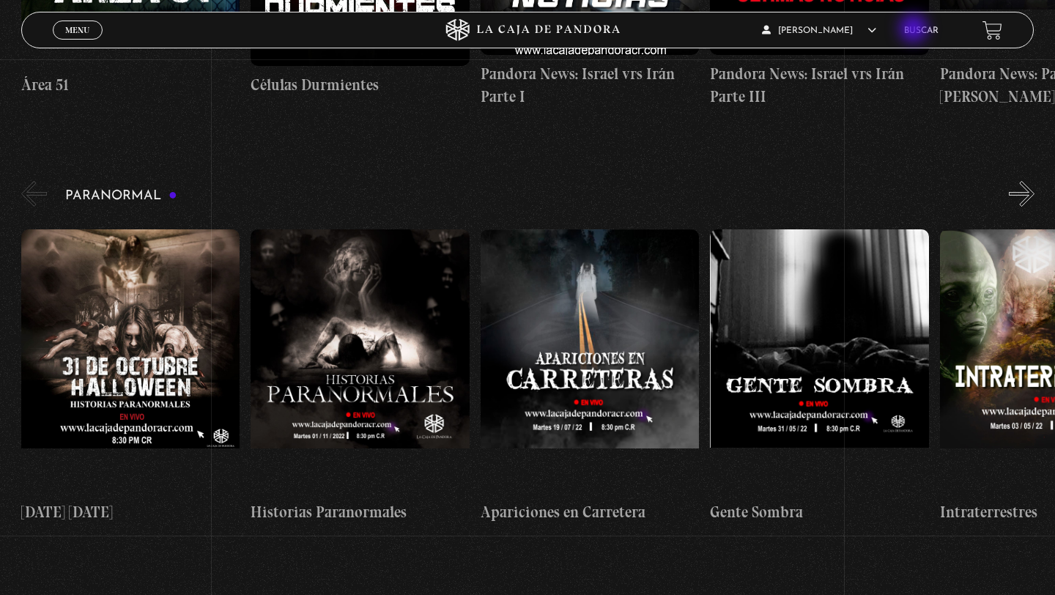
click at [915, 30] on link "Buscar" at bounding box center [921, 30] width 34 height 9
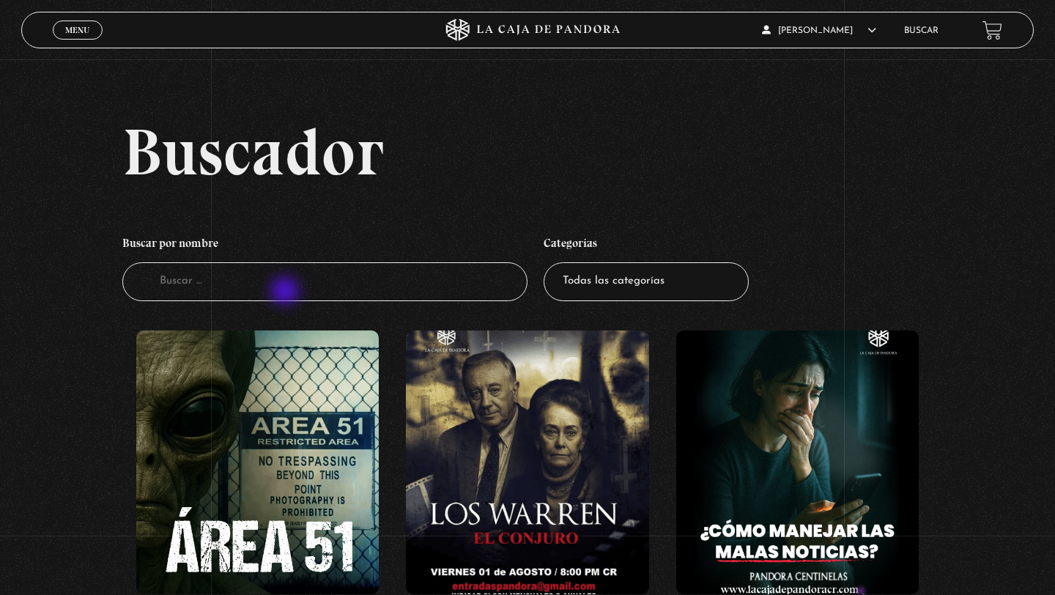
click at [286, 292] on input "Buscador" at bounding box center [324, 281] width 405 height 39
type input "tarot"
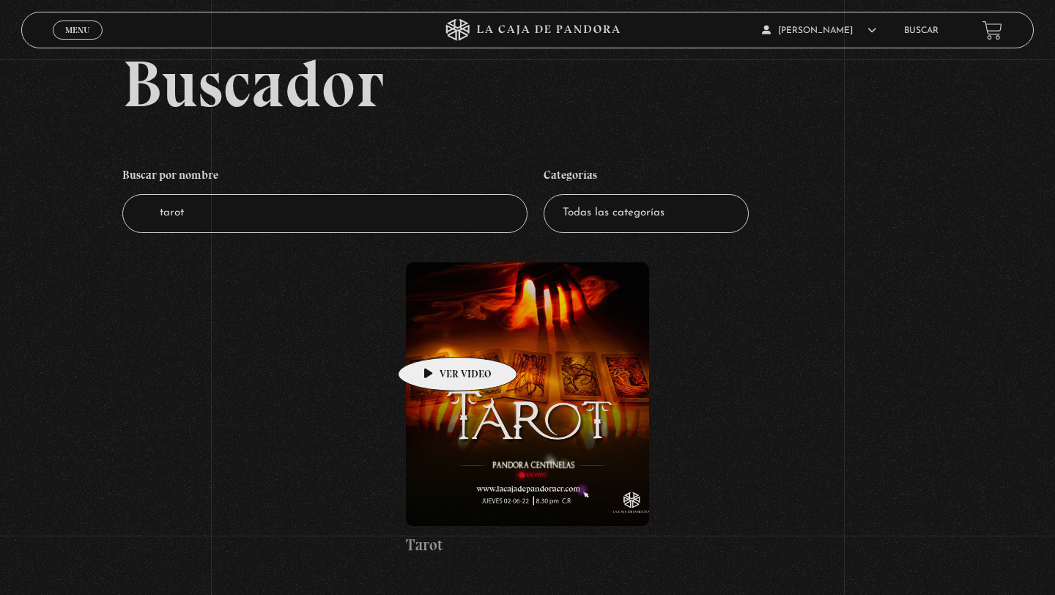
scroll to position [210, 0]
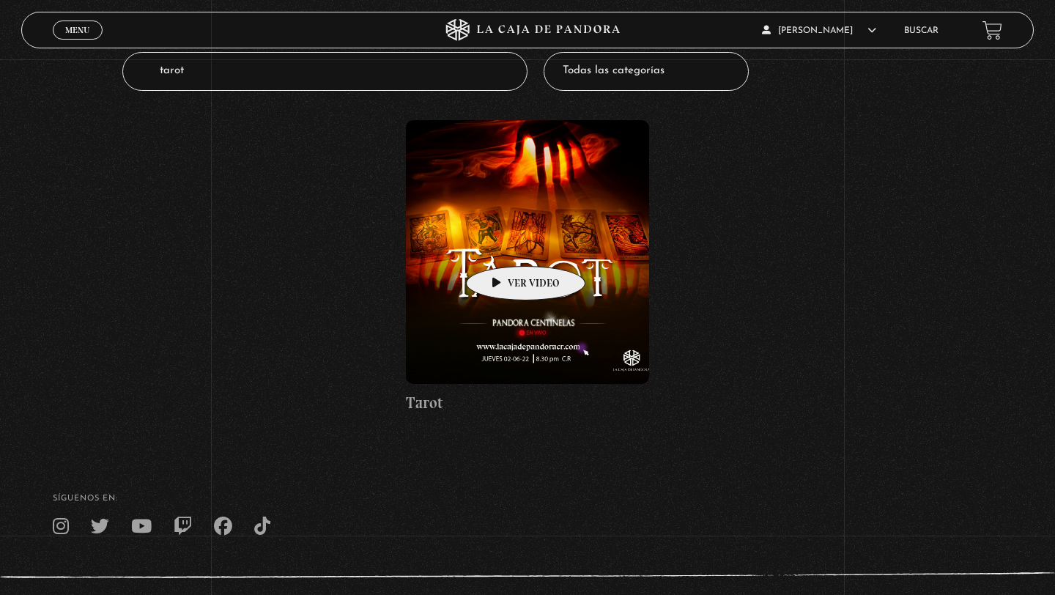
click at [505, 242] on figure at bounding box center [527, 252] width 243 height 264
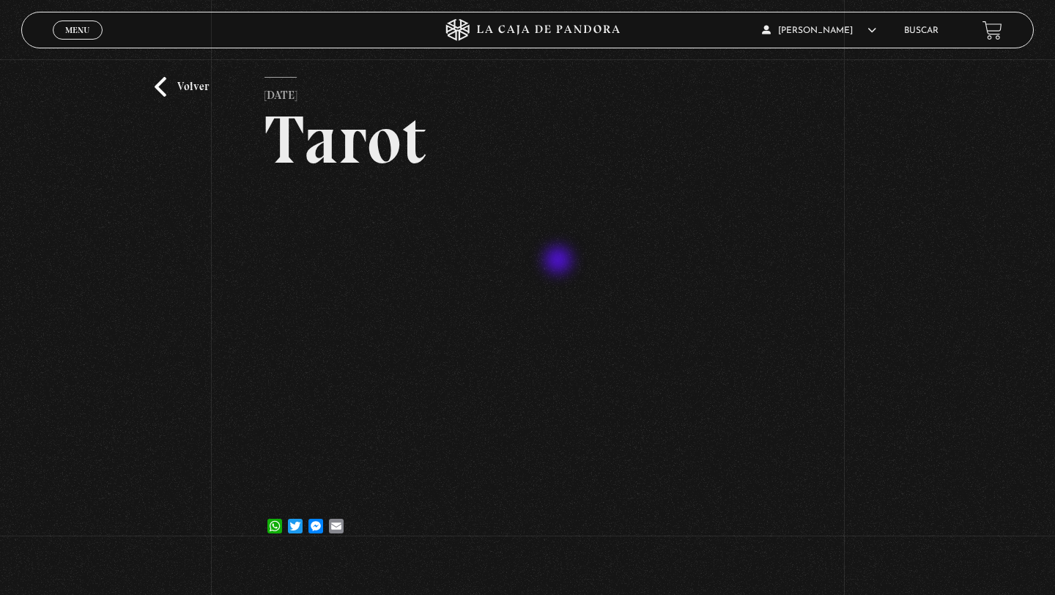
scroll to position [43, 0]
